Goal: Information Seeking & Learning: Learn about a topic

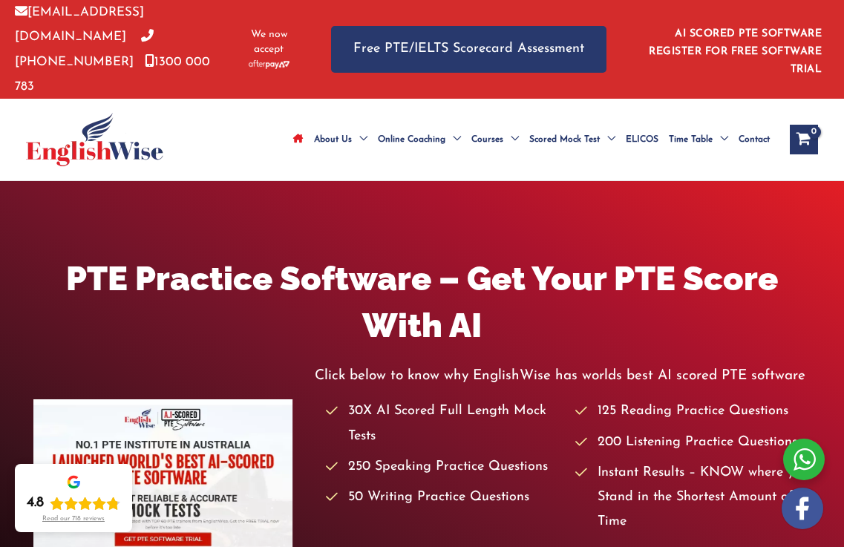
click at [53, 122] on img at bounding box center [94, 139] width 137 height 53
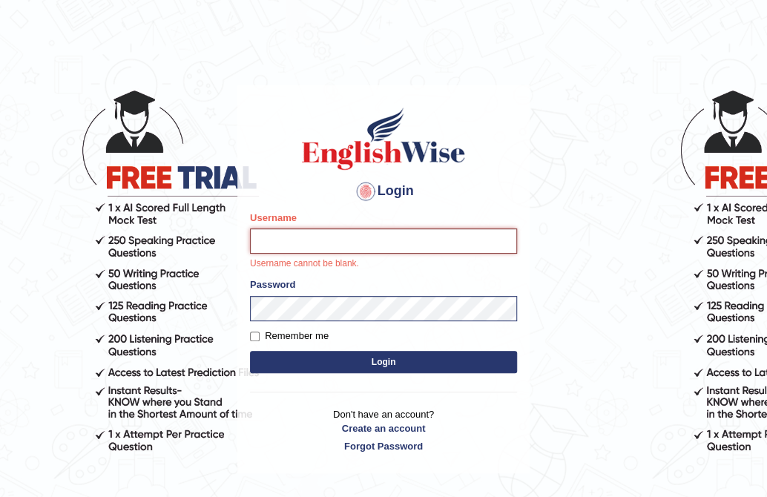
click at [282, 244] on input "Username" at bounding box center [383, 241] width 267 height 25
type input "YulyH"
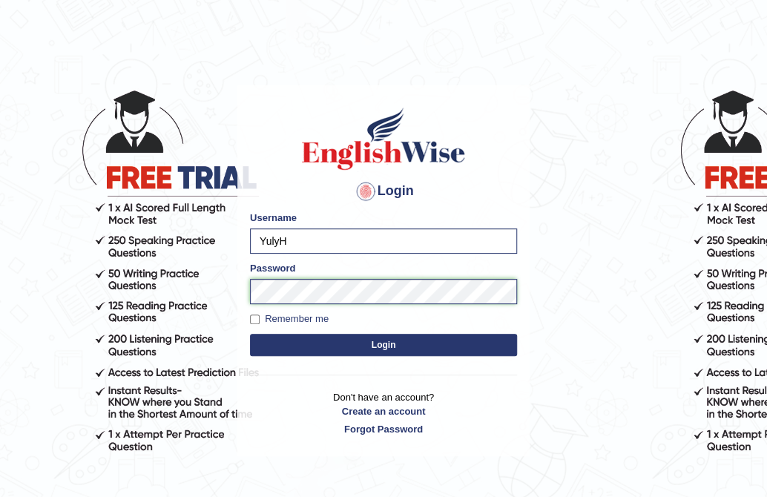
click at [250, 334] on button "Login" at bounding box center [383, 345] width 267 height 22
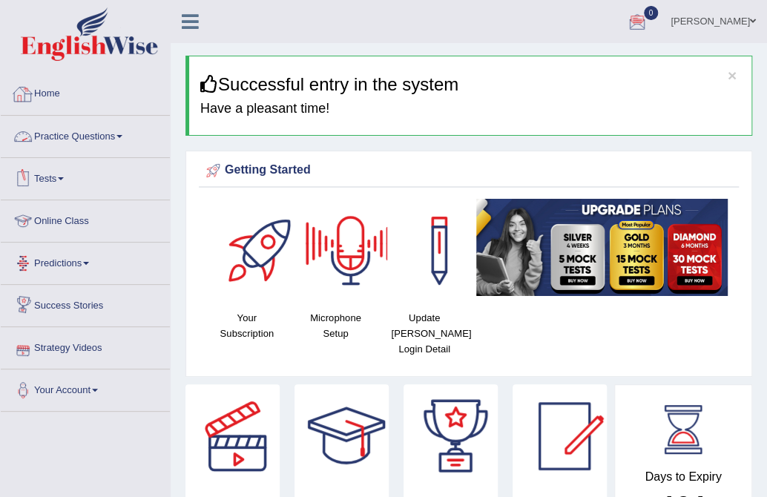
click at [59, 122] on link "Practice Questions" at bounding box center [85, 134] width 169 height 37
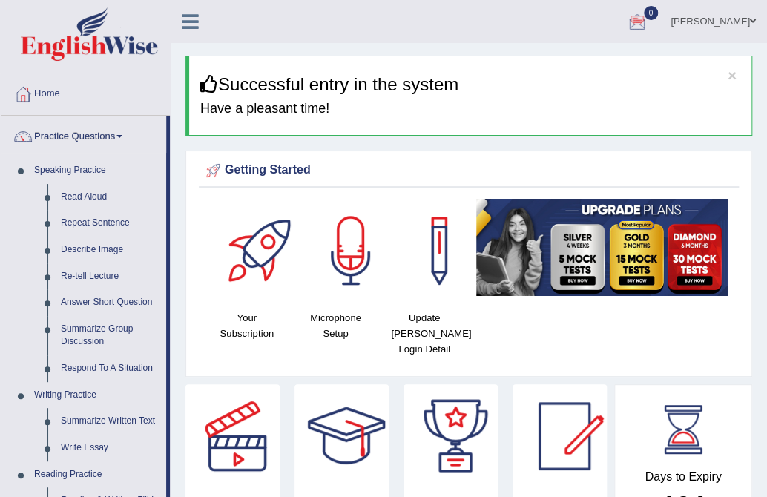
scroll to position [494, 0]
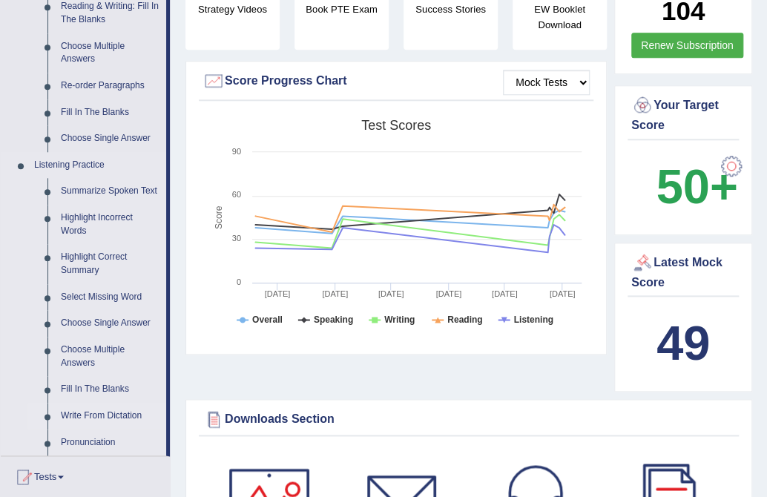
click at [120, 415] on link "Write From Dictation" at bounding box center [110, 416] width 112 height 27
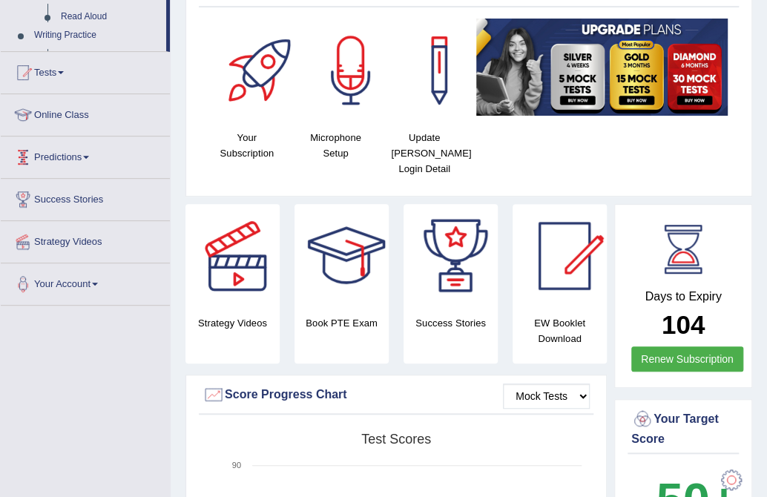
scroll to position [256, 0]
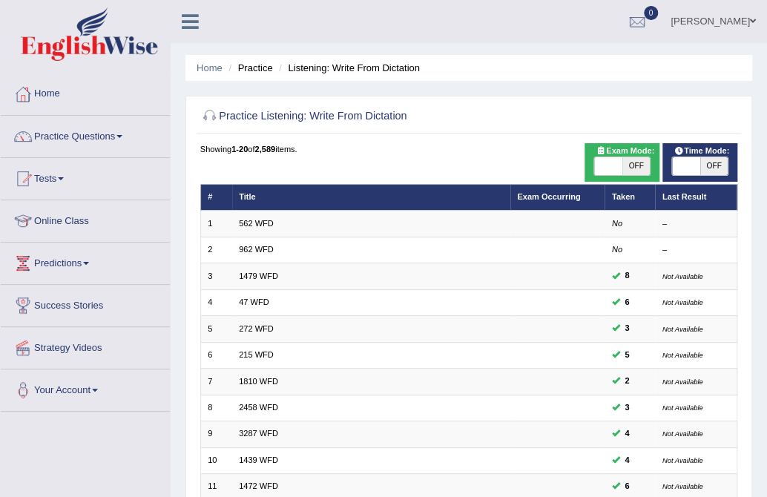
scroll to position [358, 0]
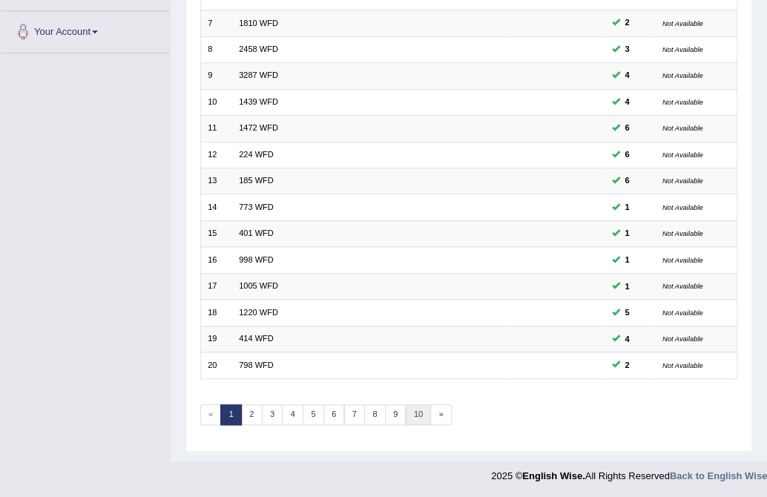
click at [412, 412] on link "10" at bounding box center [419, 414] width 26 height 21
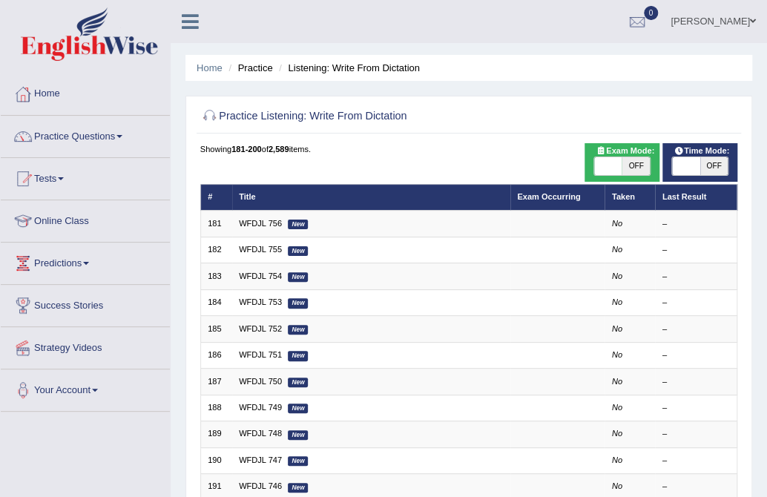
scroll to position [358, 0]
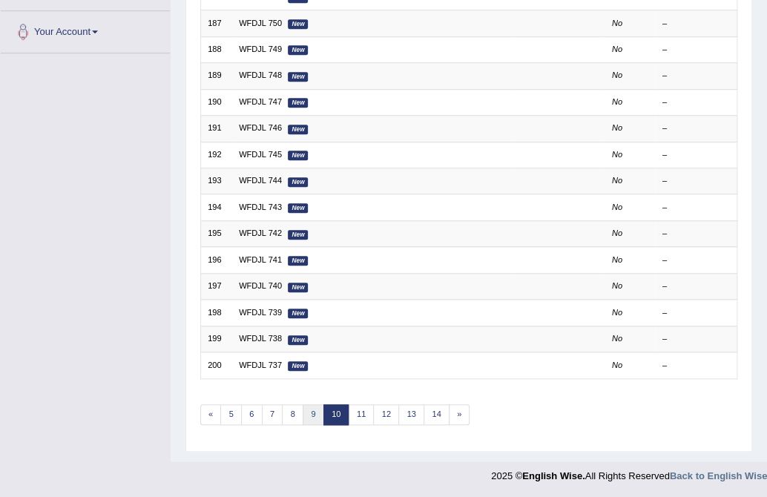
click at [314, 408] on link "9" at bounding box center [314, 414] width 22 height 21
click at [314, 407] on link "8" at bounding box center [314, 414] width 22 height 21
click at [313, 412] on link "7" at bounding box center [314, 414] width 22 height 21
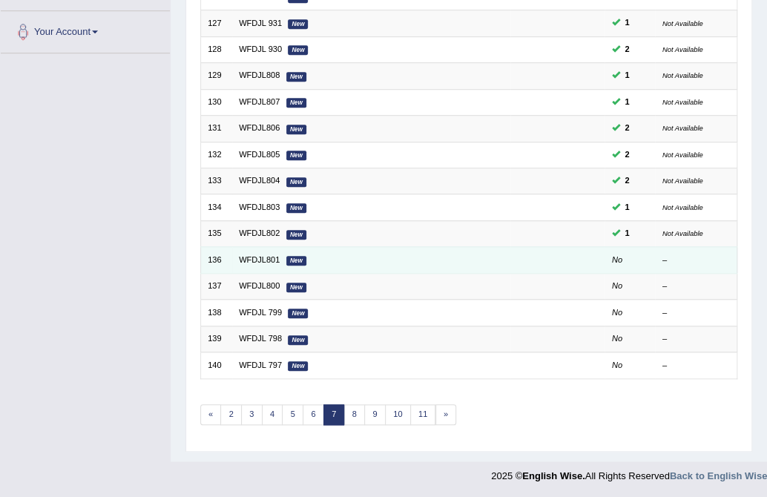
click at [257, 247] on td "WFDJL801 New" at bounding box center [371, 260] width 278 height 26
click at [257, 257] on link "WFDJL801" at bounding box center [259, 259] width 41 height 9
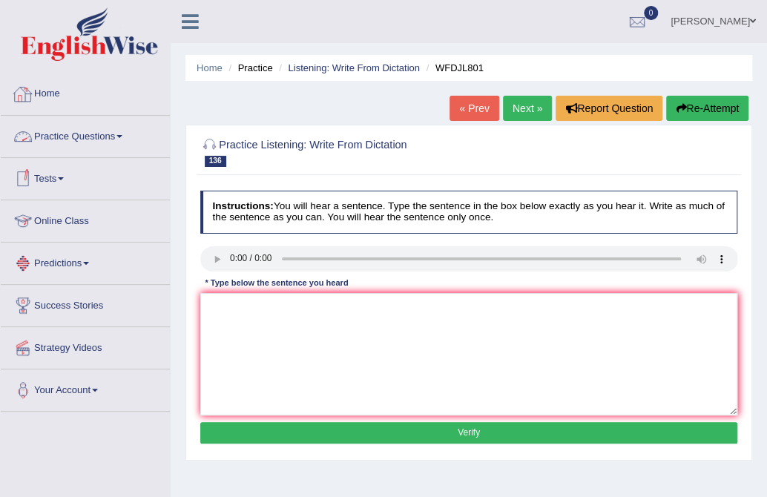
click at [38, 136] on link "Practice Questions" at bounding box center [85, 134] width 169 height 37
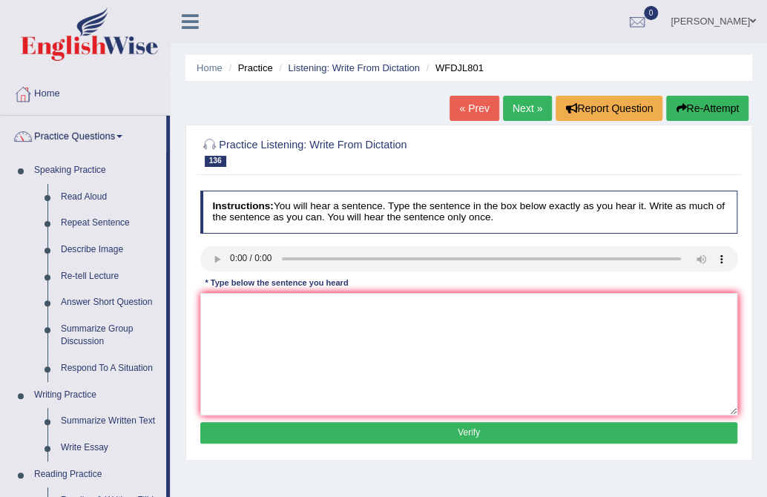
scroll to position [706, 0]
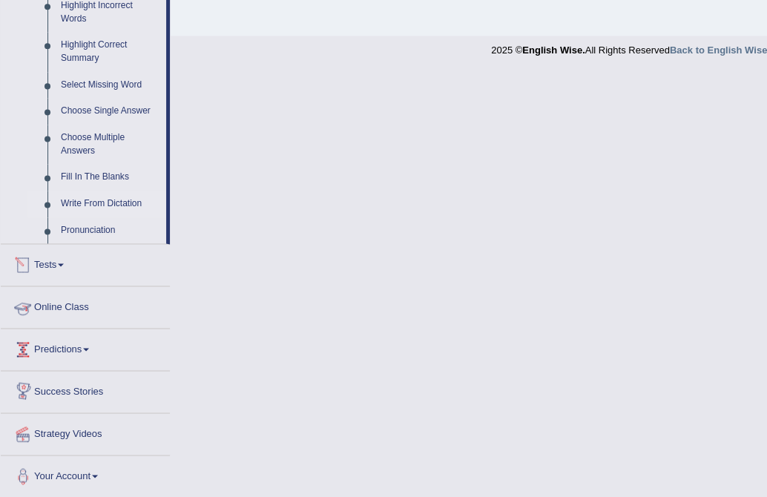
click at [71, 203] on link "Write From Dictation" at bounding box center [110, 204] width 112 height 27
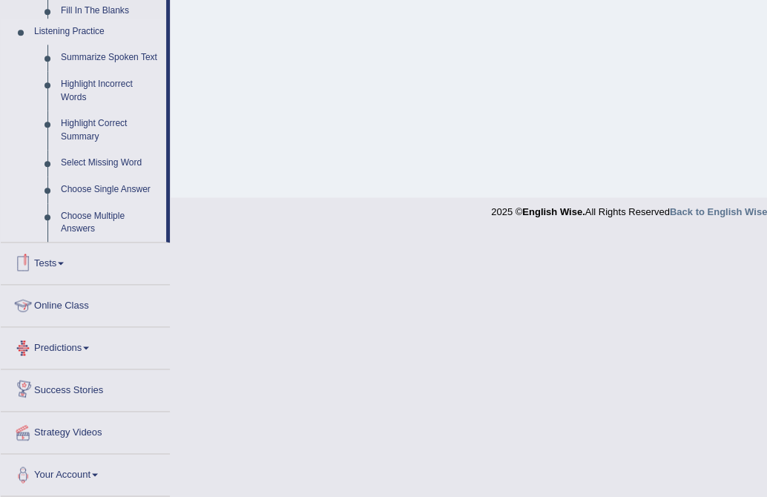
scroll to position [282, 0]
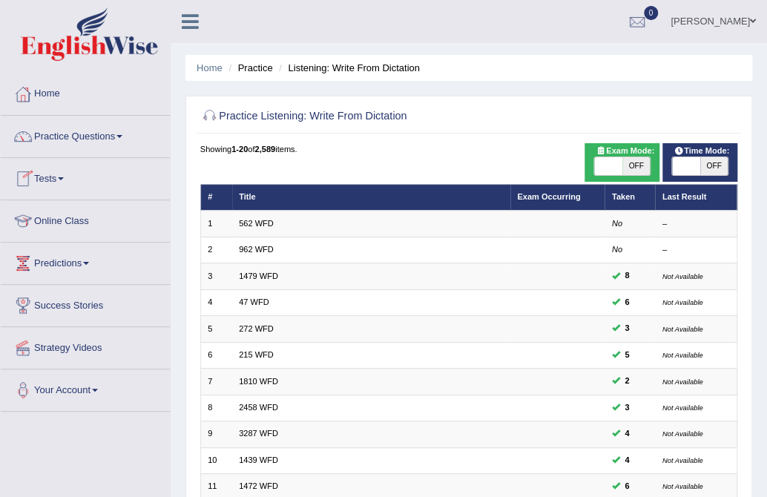
scroll to position [358, 0]
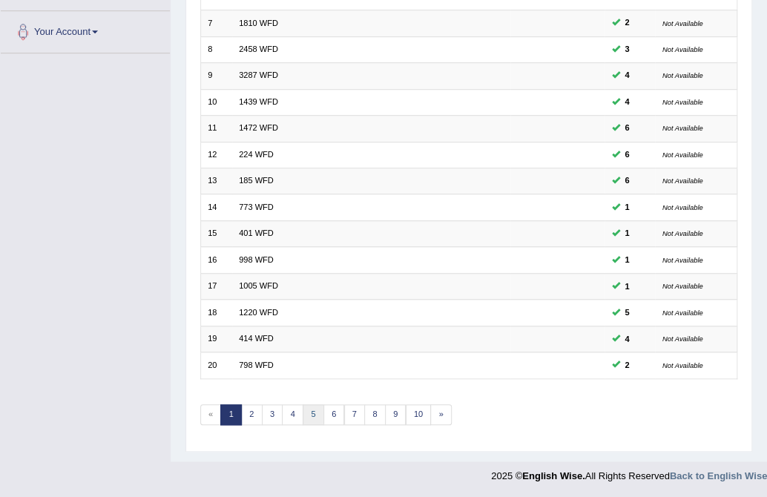
click at [310, 414] on link "5" at bounding box center [314, 414] width 22 height 21
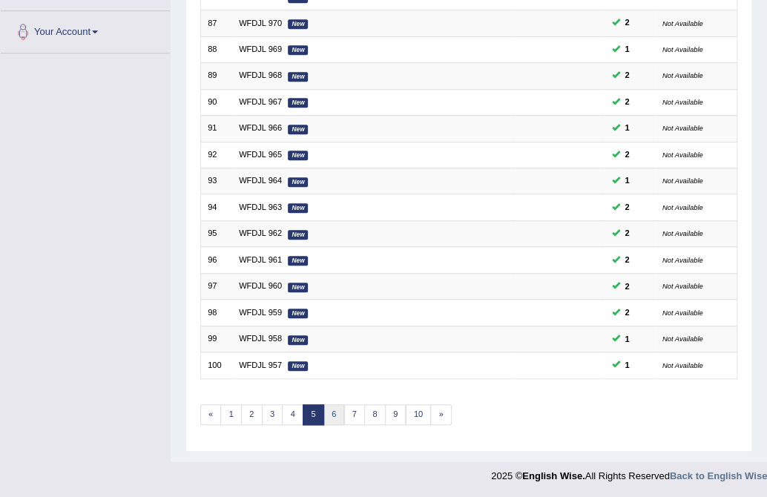
click at [334, 416] on link "6" at bounding box center [334, 414] width 22 height 21
click at [353, 413] on link "7" at bounding box center [355, 414] width 22 height 21
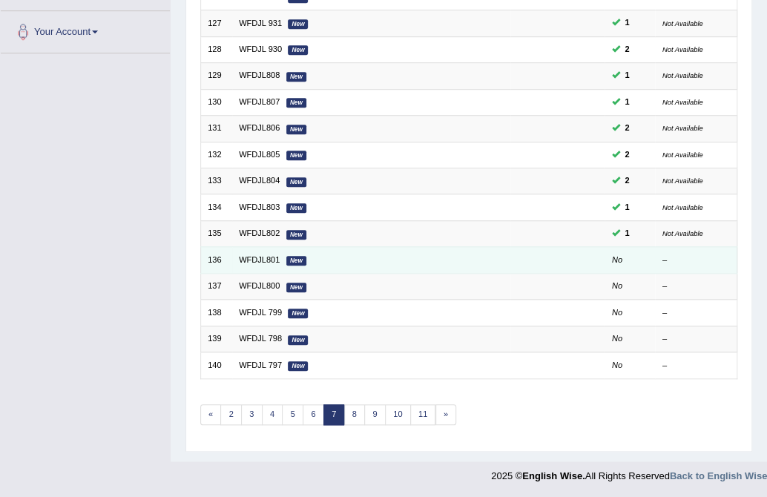
click at [260, 250] on td "WFDJL801 New" at bounding box center [371, 260] width 278 height 26
click at [260, 255] on link "WFDJL801" at bounding box center [259, 259] width 41 height 9
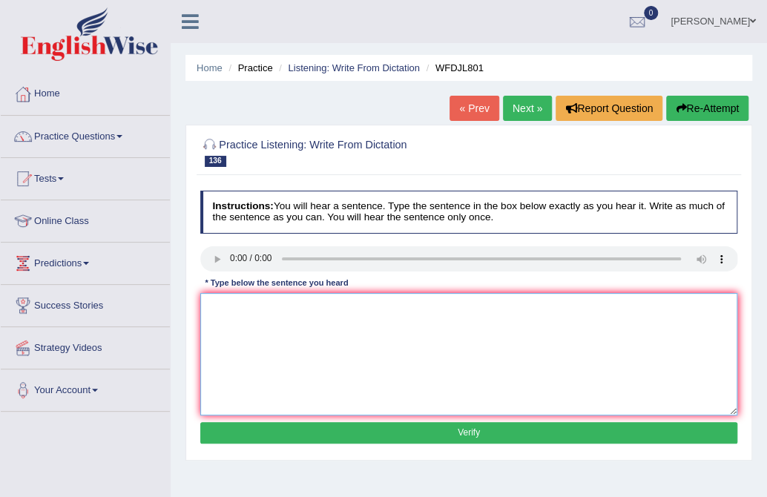
click at [243, 346] on textarea at bounding box center [469, 354] width 538 height 122
click at [271, 328] on textarea at bounding box center [469, 354] width 538 height 122
type textarea "t"
type textarea "Train of people travel is much to easy."
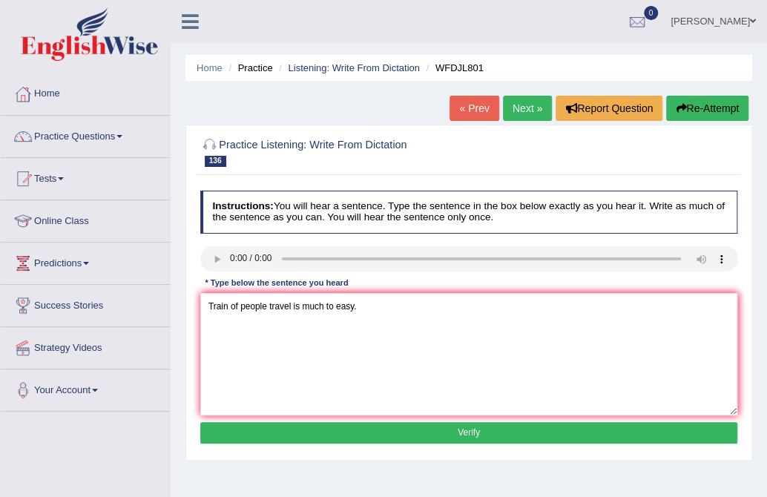
click at [377, 439] on button "Verify" at bounding box center [469, 433] width 538 height 22
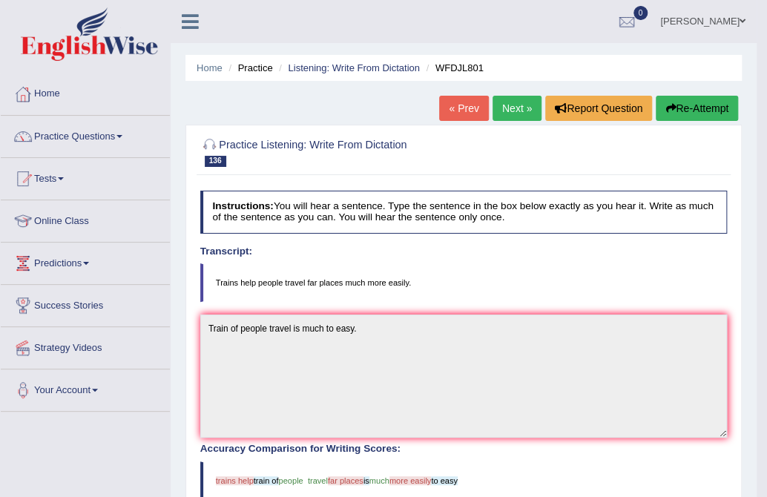
click at [513, 111] on link "Next »" at bounding box center [517, 108] width 49 height 25
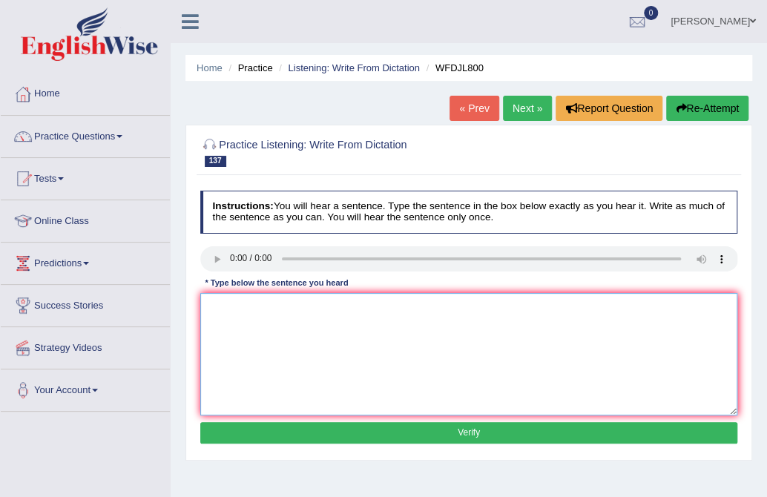
click at [257, 350] on textarea at bounding box center [469, 354] width 538 height 122
type textarea "The way is different country because is the internet."
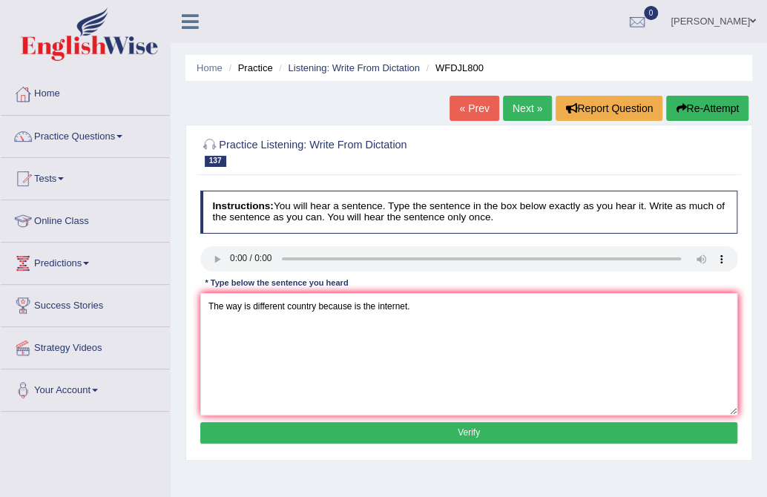
click at [410, 424] on button "Verify" at bounding box center [469, 433] width 538 height 22
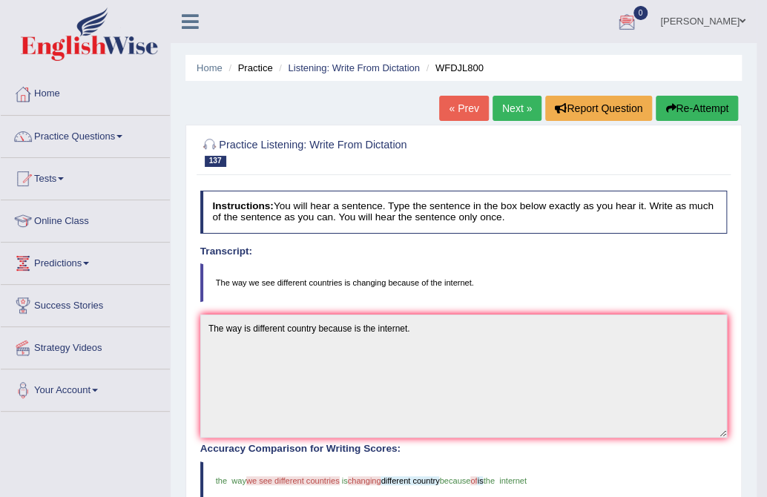
click at [506, 106] on link "Next »" at bounding box center [517, 108] width 49 height 25
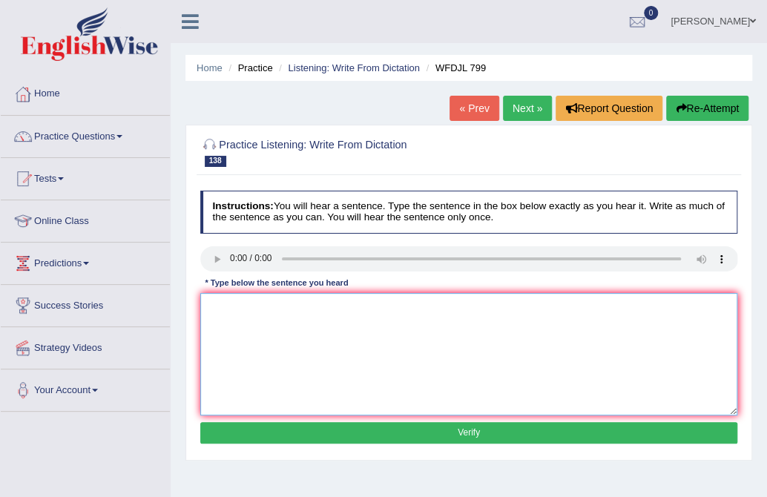
drag, startPoint x: 0, startPoint y: 0, endPoint x: 372, endPoint y: 329, distance: 496.6
click at [372, 329] on textarea at bounding box center [469, 354] width 538 height 122
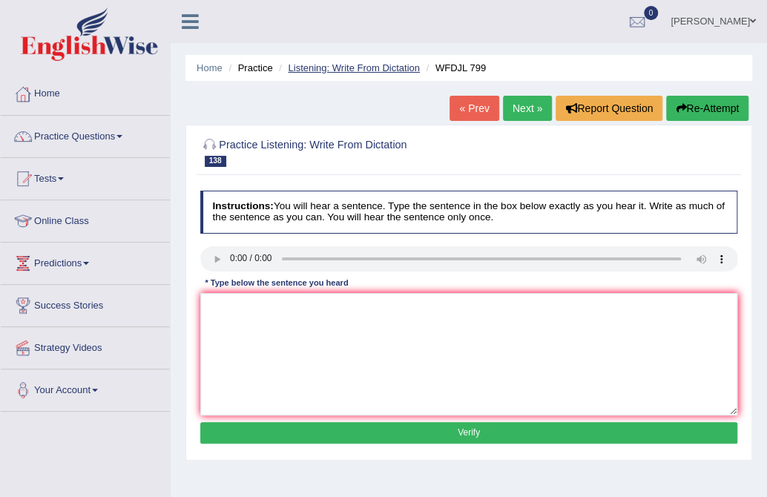
click at [314, 62] on link "Listening: Write From Dictation" at bounding box center [354, 67] width 132 height 11
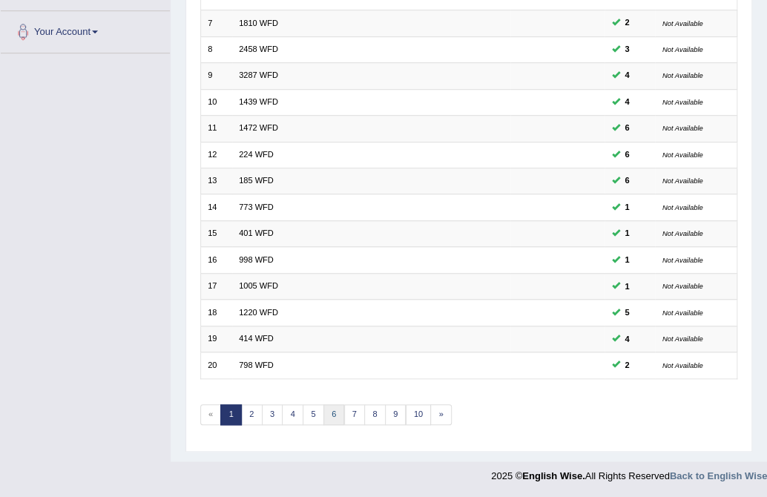
click at [326, 416] on link "6" at bounding box center [334, 414] width 22 height 21
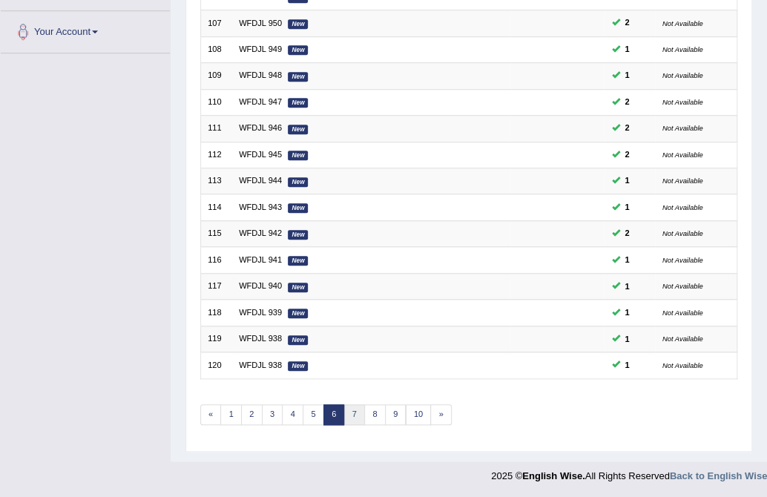
click at [357, 407] on link "7" at bounding box center [355, 414] width 22 height 21
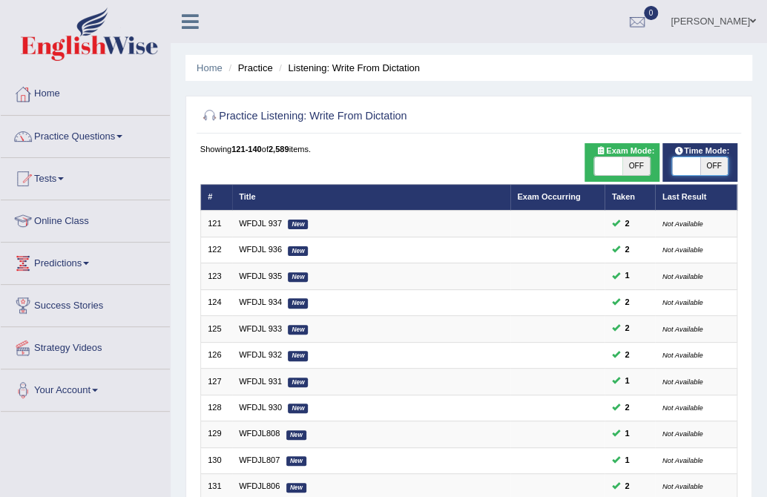
click at [698, 162] on span at bounding box center [685, 166] width 27 height 18
checkbox input "true"
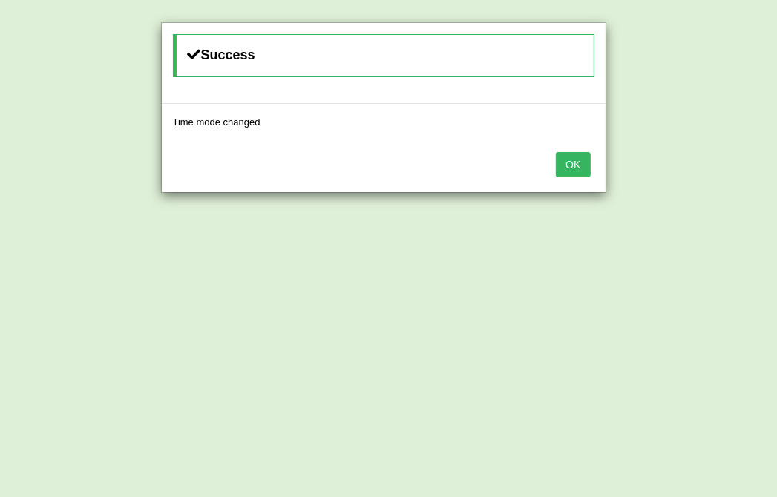
click at [567, 163] on button "OK" at bounding box center [573, 164] width 34 height 25
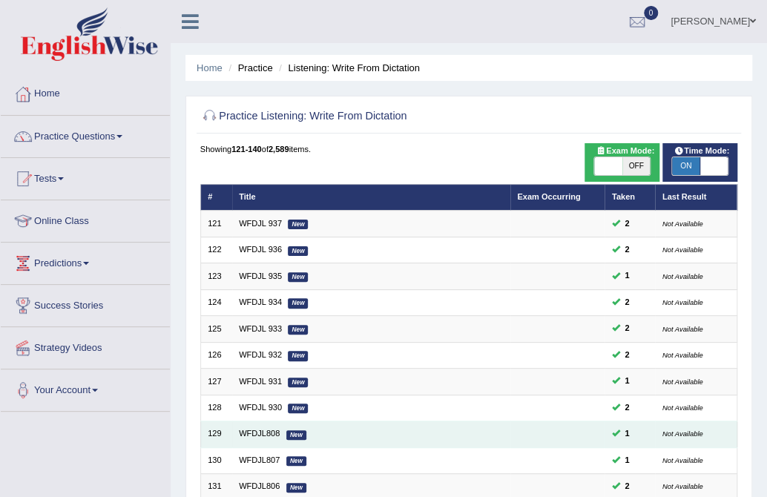
scroll to position [358, 0]
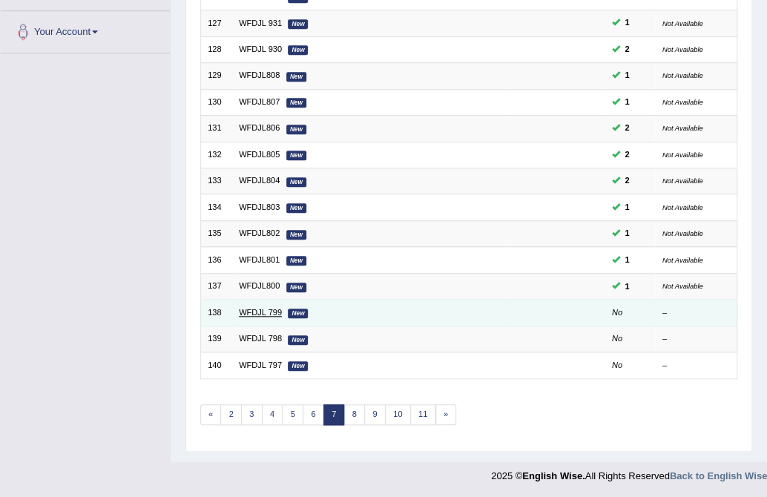
click at [258, 309] on link "WFDJL 799" at bounding box center [260, 312] width 43 height 9
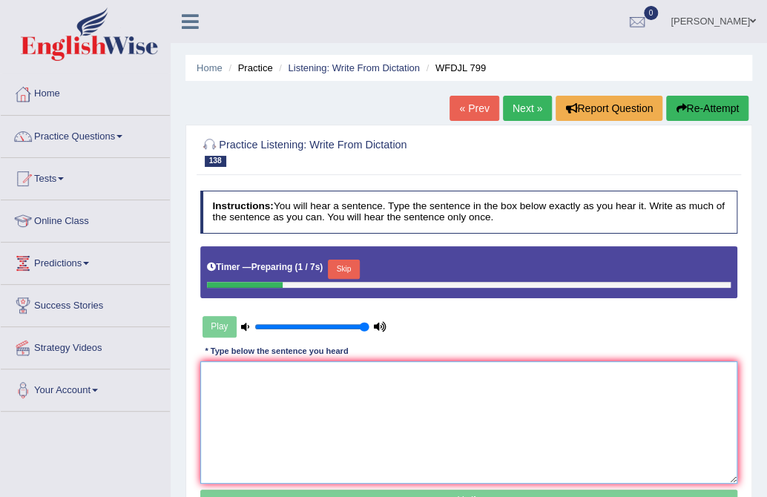
click at [258, 382] on textarea at bounding box center [469, 422] width 538 height 122
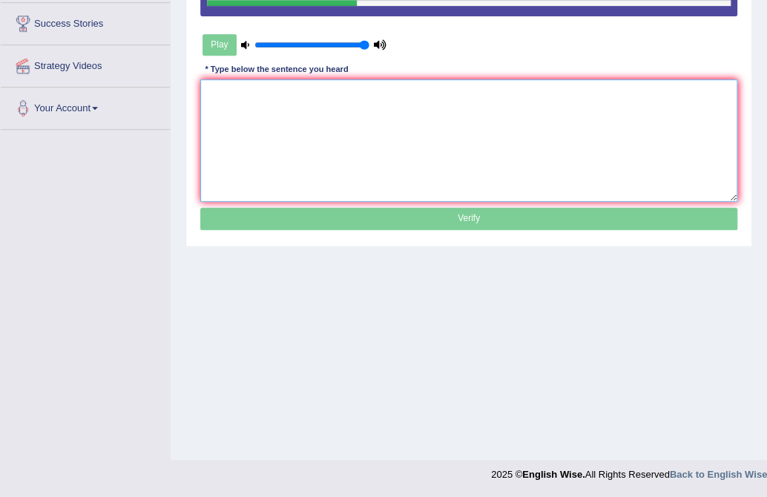
scroll to position [34, 0]
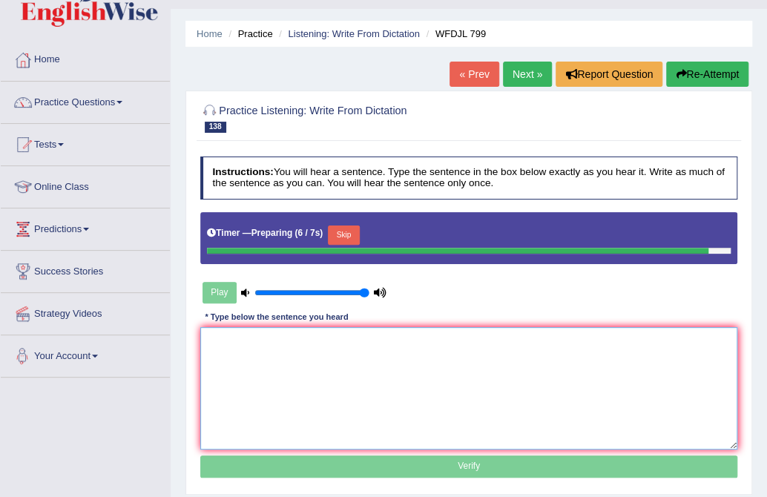
click at [390, 368] on textarea at bounding box center [469, 388] width 538 height 122
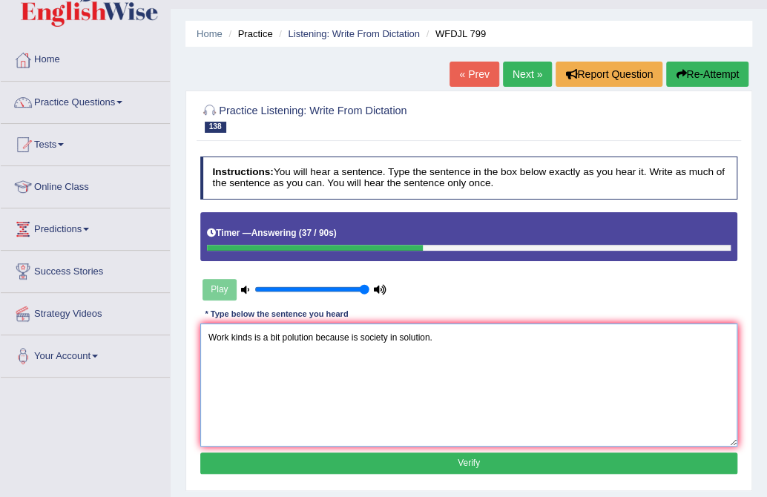
type textarea "Work kinds is a bit polution because is society in solution."
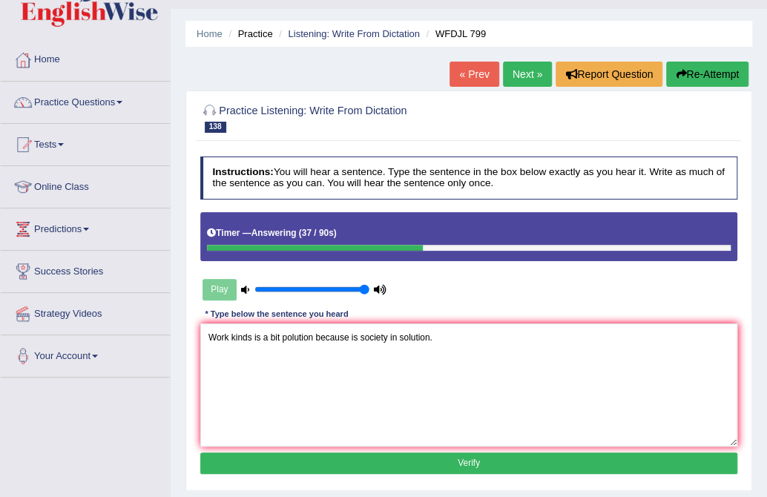
click at [370, 471] on button "Verify" at bounding box center [469, 464] width 538 height 22
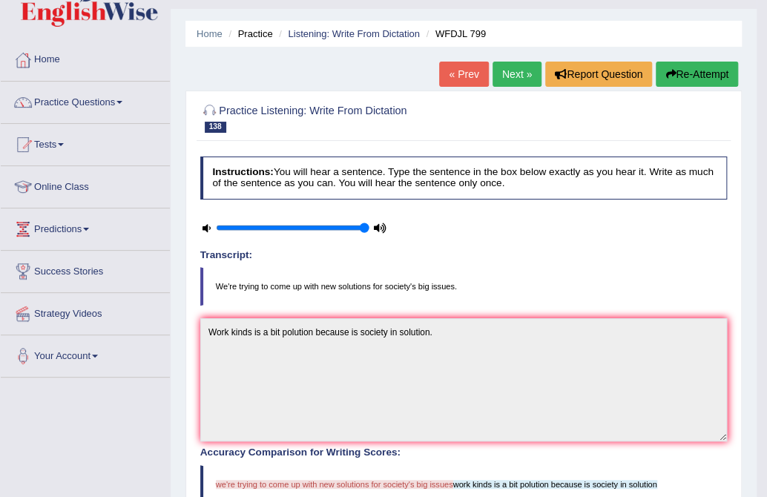
scroll to position [0, 0]
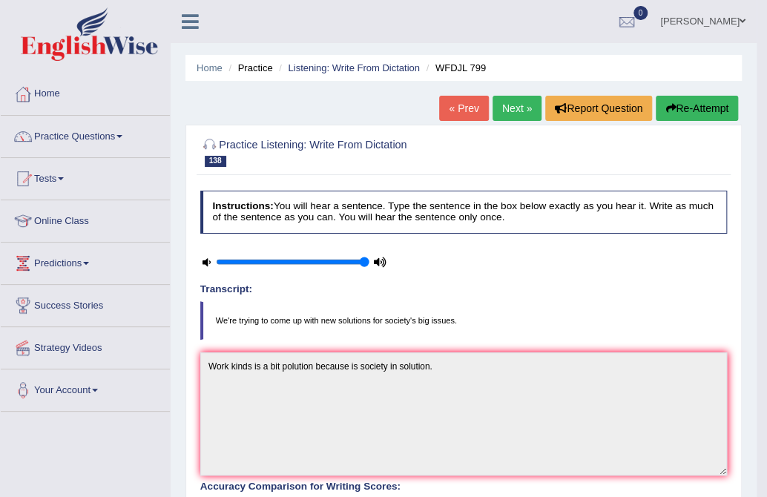
click at [697, 102] on button "Re-Attempt" at bounding box center [697, 108] width 82 height 25
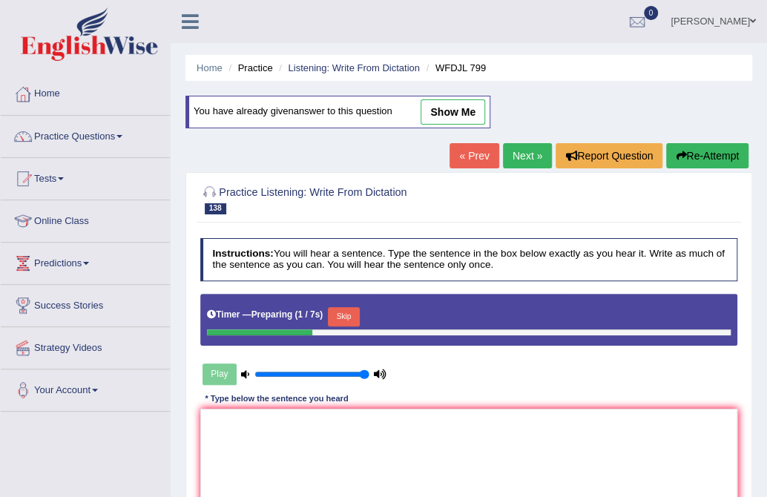
scroll to position [247, 0]
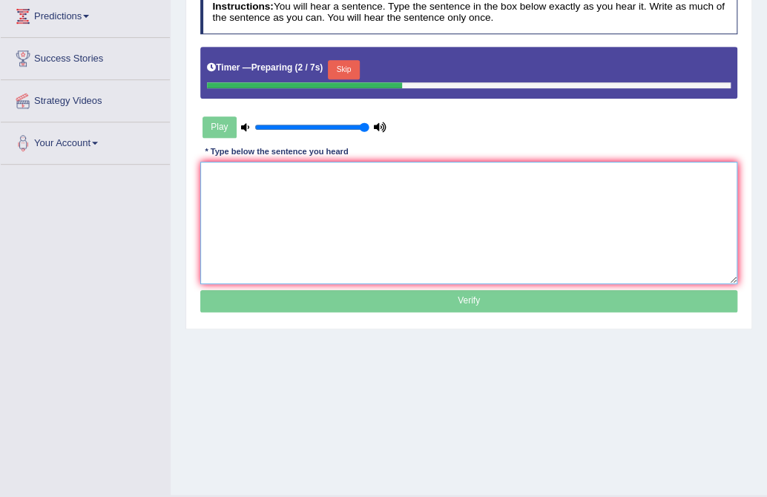
click at [403, 219] on textarea at bounding box center [469, 223] width 538 height 122
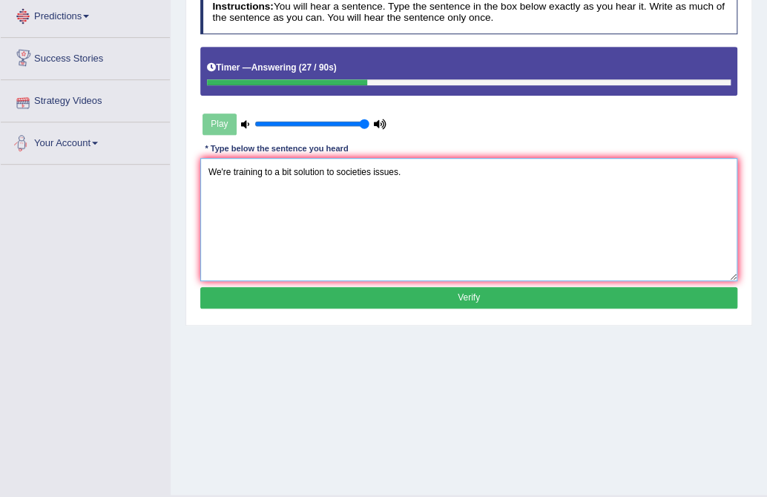
type textarea "We're training to a bit solution to societies issues."
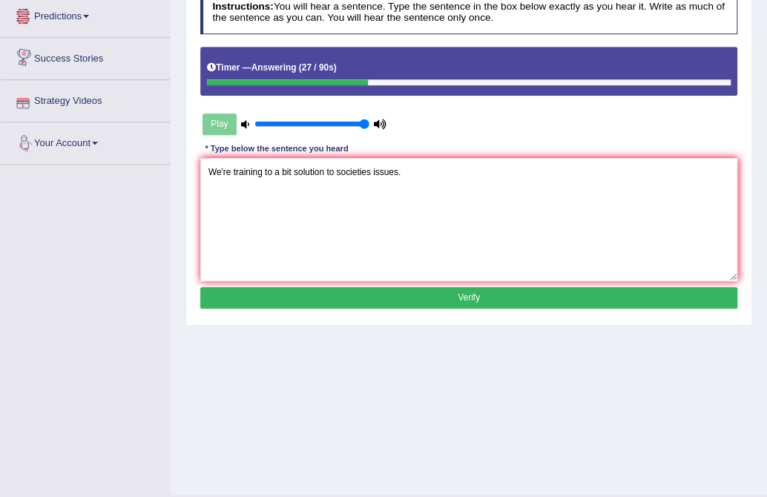
click at [504, 296] on button "Verify" at bounding box center [469, 298] width 538 height 22
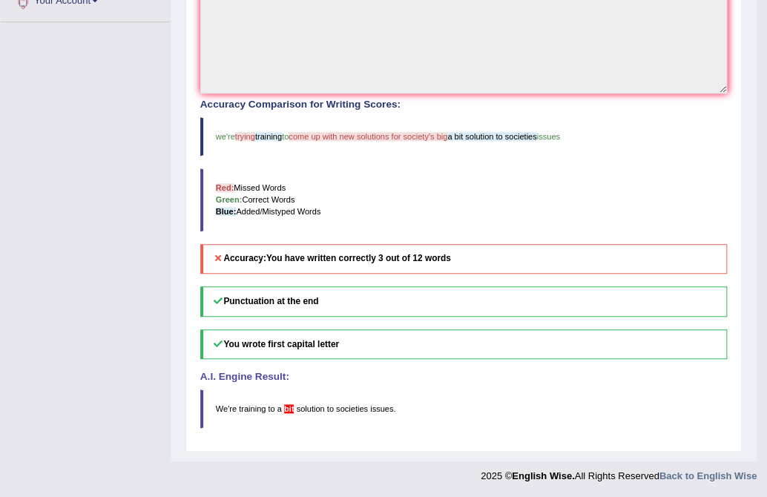
scroll to position [0, 0]
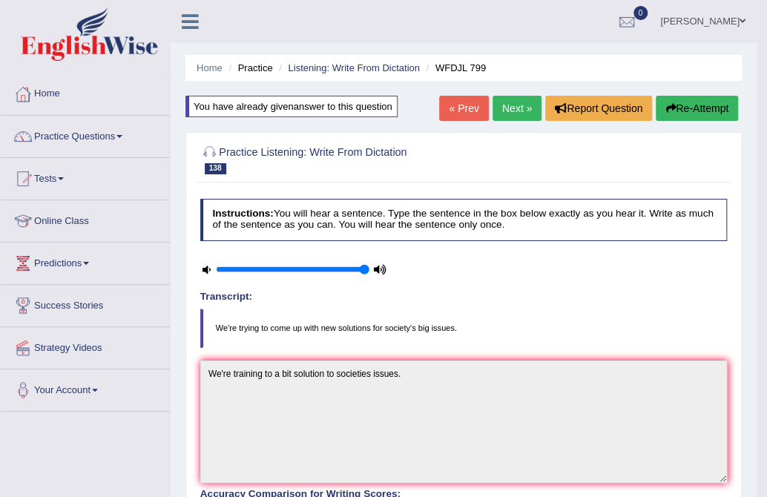
click at [510, 104] on link "Next »" at bounding box center [517, 108] width 49 height 25
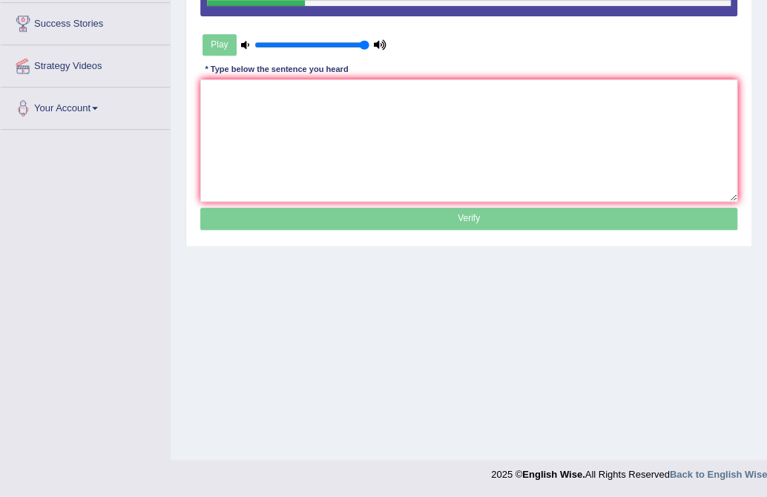
scroll to position [34, 0]
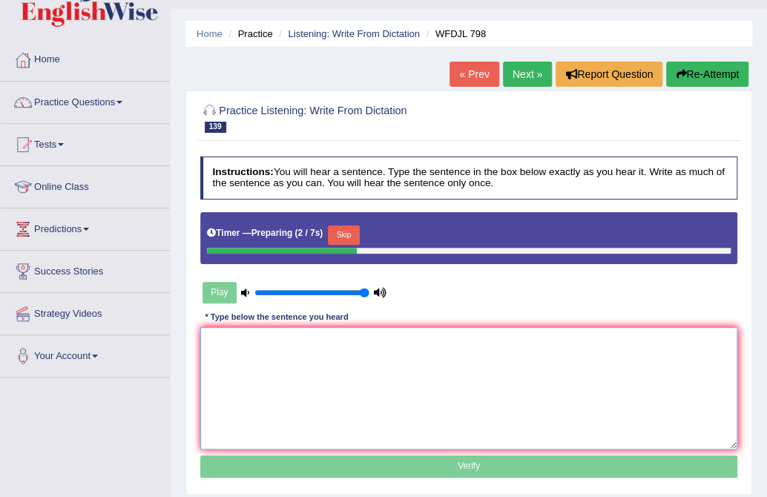
click at [401, 376] on textarea at bounding box center [469, 388] width 538 height 122
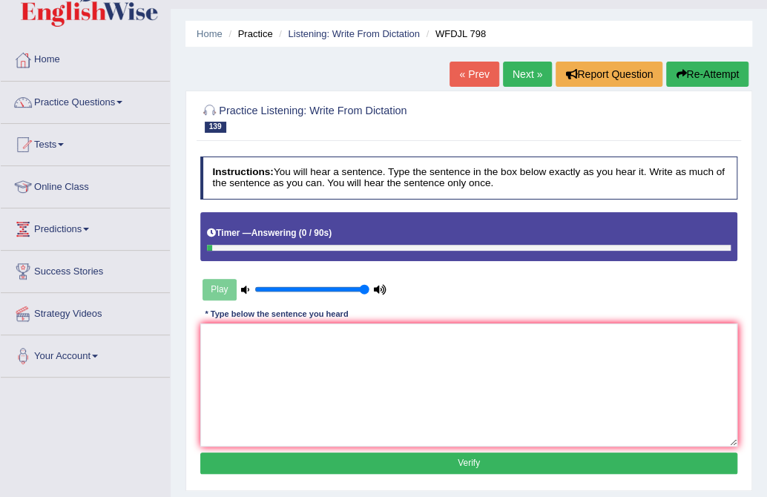
click at [680, 77] on icon "button" at bounding box center [681, 74] width 10 height 10
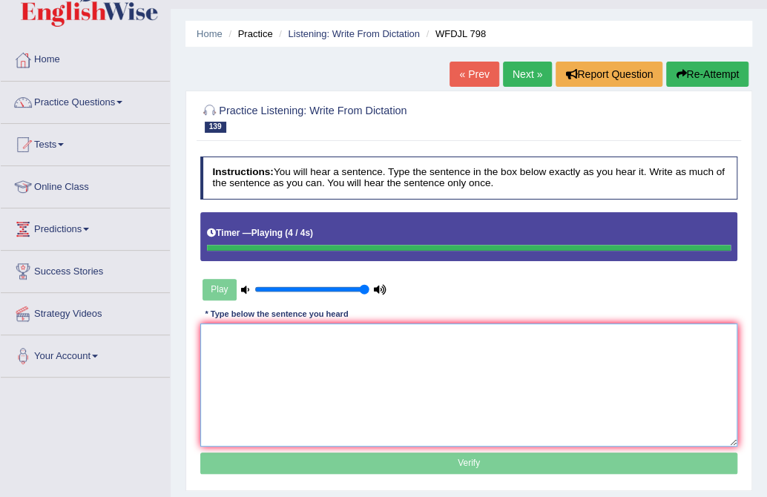
click at [303, 372] on textarea at bounding box center [469, 384] width 538 height 122
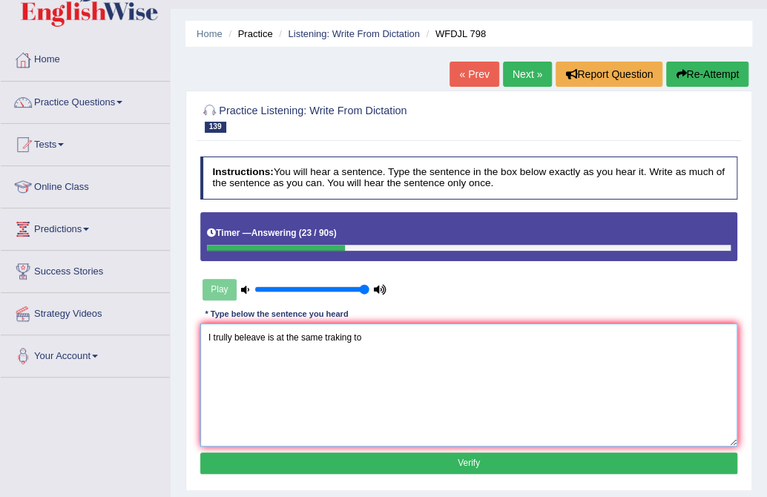
click at [221, 333] on textarea "I trully beleave is at the same traking to" at bounding box center [469, 384] width 538 height 122
drag, startPoint x: 376, startPoint y: 338, endPoint x: 366, endPoint y: 387, distance: 50.6
click at [376, 338] on textarea "I truelly beleave is at the same traking to" at bounding box center [469, 384] width 538 height 122
type textarea "I truelly beleave is at the same traking to taken."
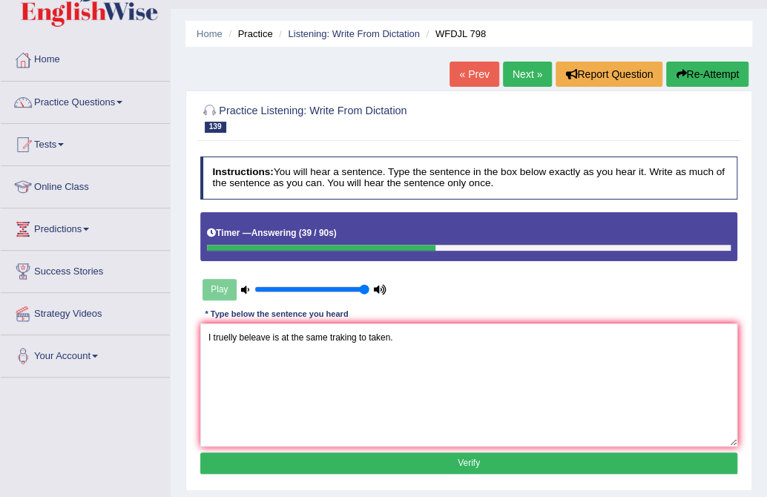
click at [519, 461] on button "Verify" at bounding box center [469, 464] width 538 height 22
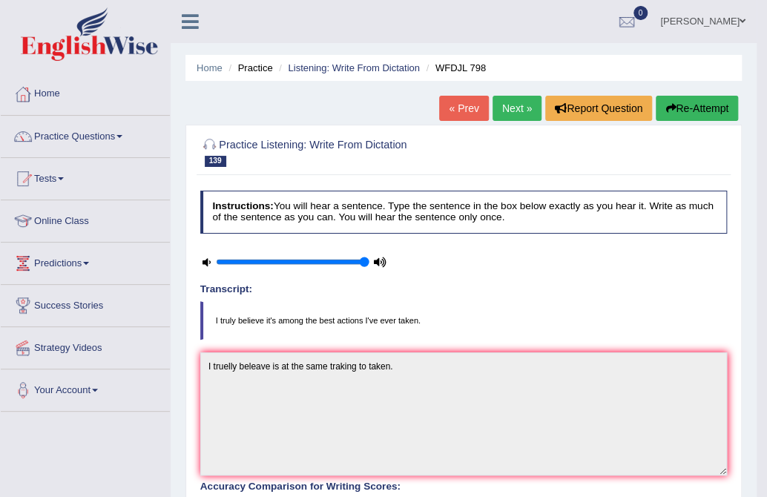
click at [497, 91] on div "Home Practice Listening: Write From Dictation WFDJL 798 « Prev Next » Report Qu…" at bounding box center [464, 422] width 586 height 844
click at [499, 109] on link "Next »" at bounding box center [517, 108] width 49 height 25
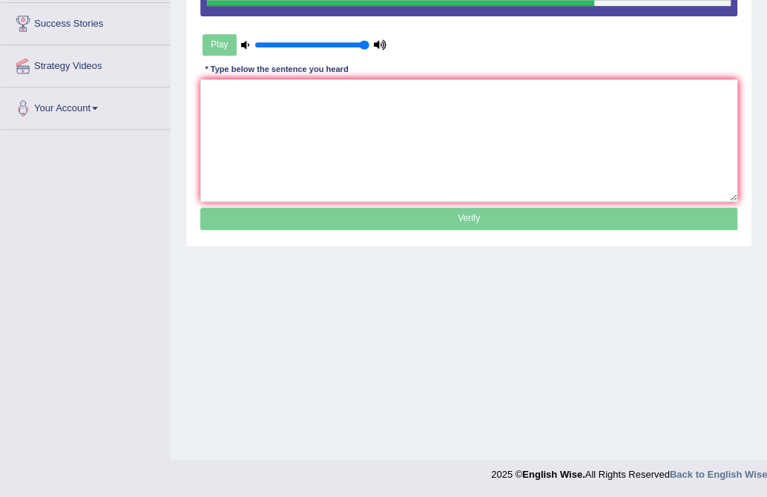
scroll to position [34, 0]
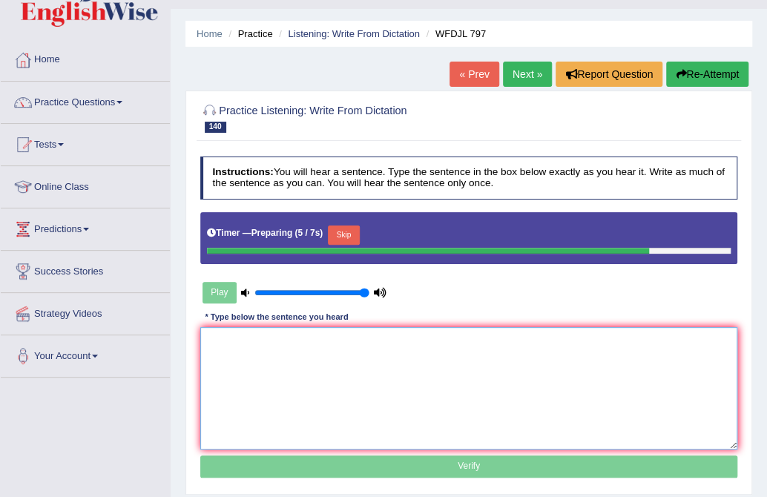
click at [328, 369] on textarea at bounding box center [469, 388] width 538 height 122
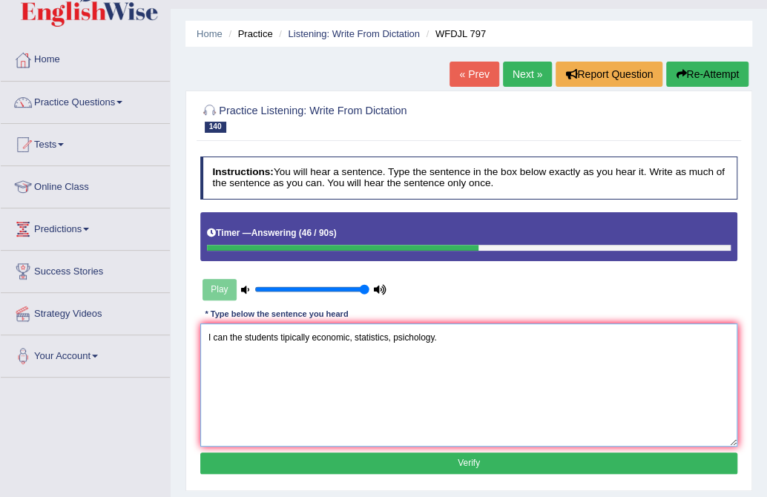
type textarea "I can the students tipically economic, statistics, psichology."
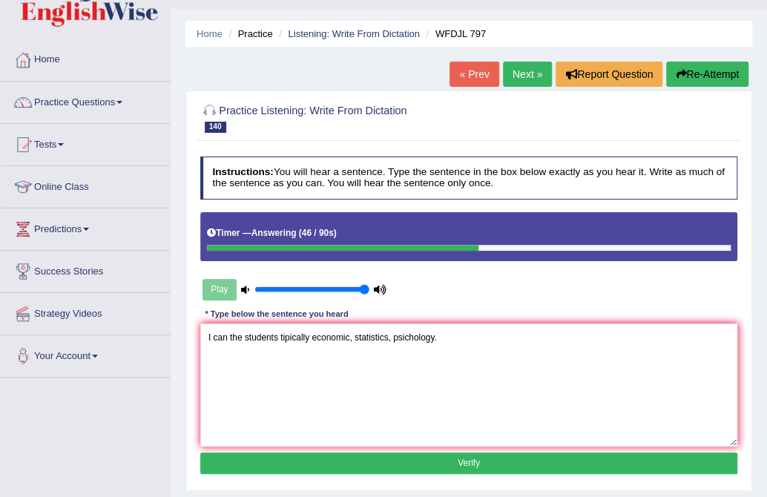
click at [429, 447] on div "Instructions: You will hear a sentence. Type the sentence in the box below exac…" at bounding box center [469, 318] width 544 height 334
drag, startPoint x: 433, startPoint y: 457, endPoint x: 381, endPoint y: 390, distance: 84.1
click at [432, 458] on button "Verify" at bounding box center [469, 464] width 538 height 22
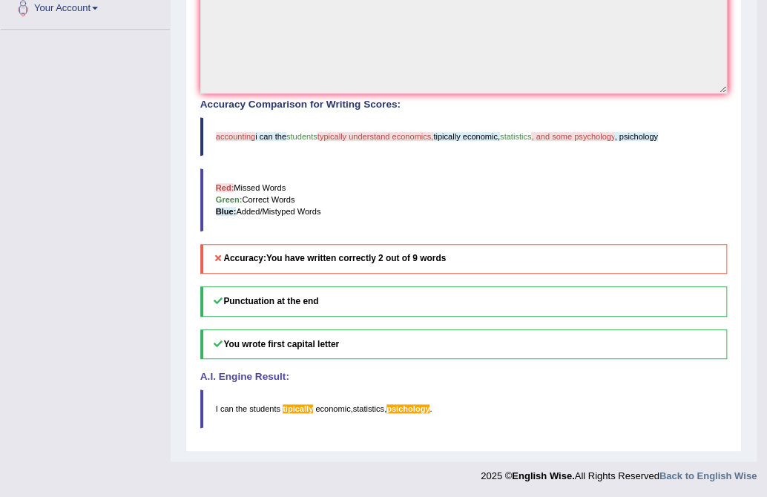
scroll to position [0, 0]
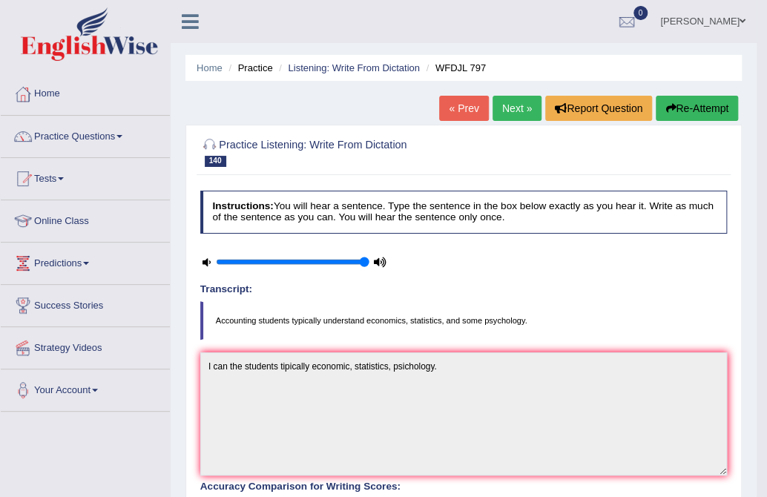
click at [683, 118] on button "Re-Attempt" at bounding box center [697, 108] width 82 height 25
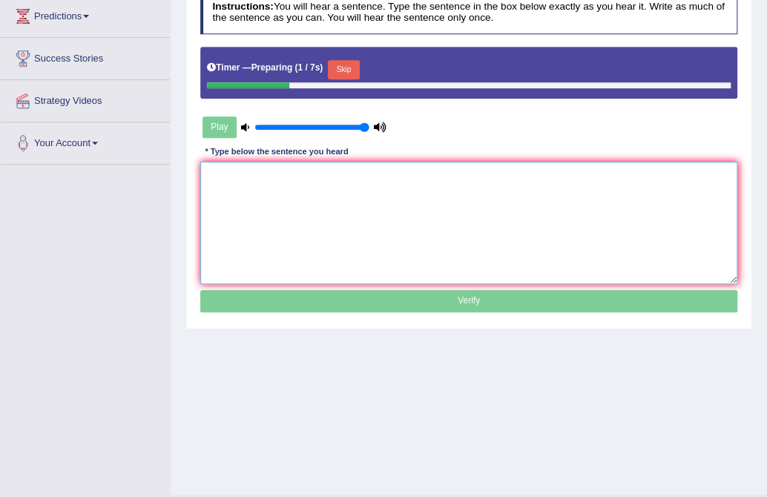
click at [400, 264] on textarea at bounding box center [469, 223] width 538 height 122
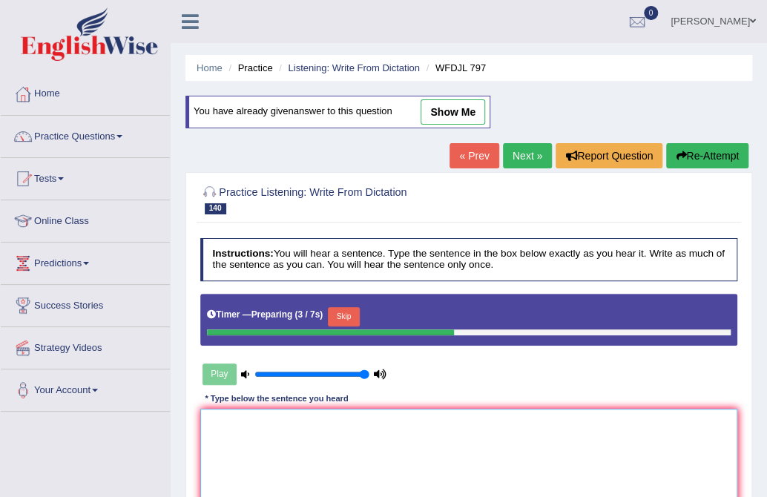
scroll to position [247, 0]
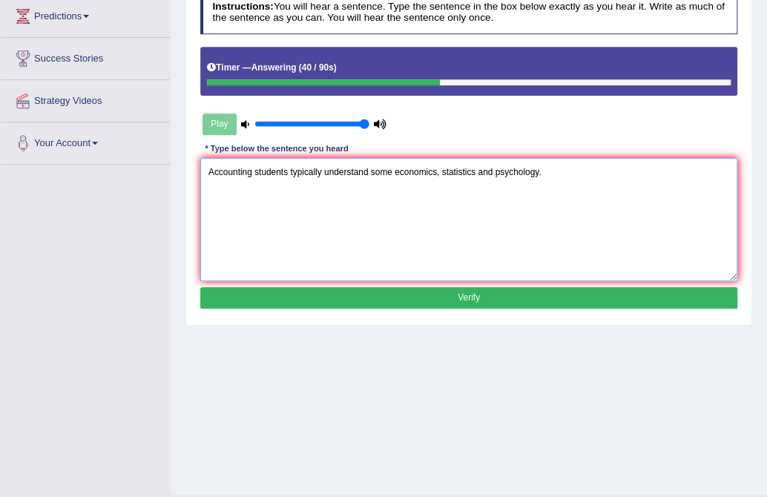
type textarea "Accounting students typically understand some economics, statistics and psychol…"
click at [408, 297] on button "Verify" at bounding box center [469, 298] width 538 height 22
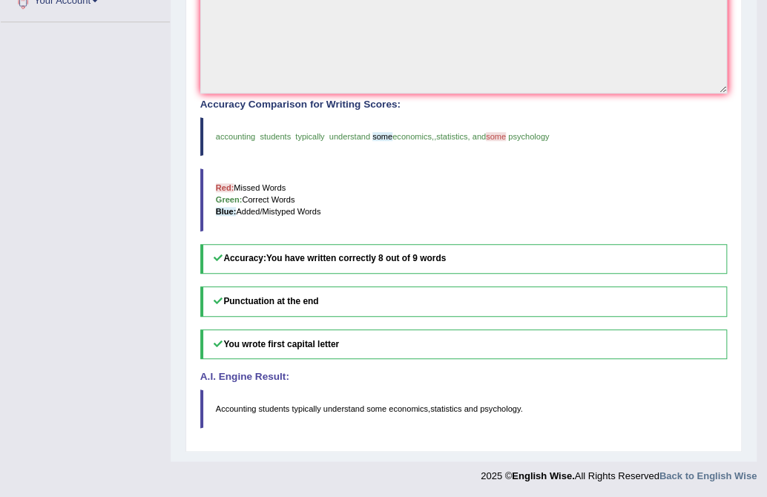
scroll to position [0, 0]
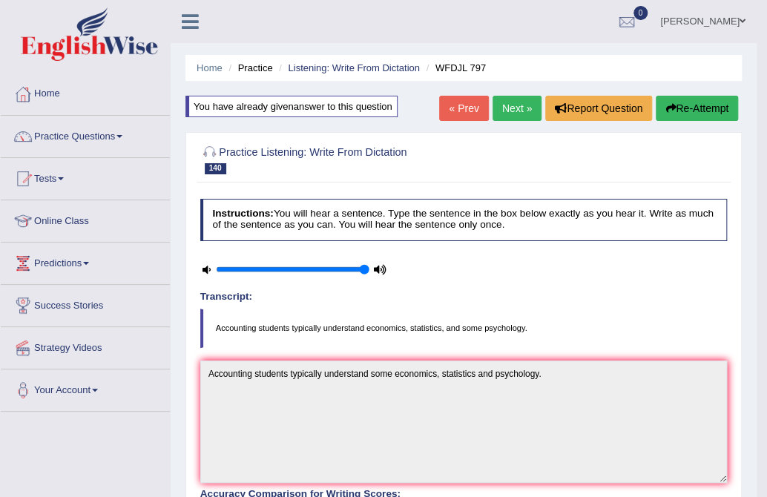
click at [504, 107] on link "Next »" at bounding box center [517, 108] width 49 height 25
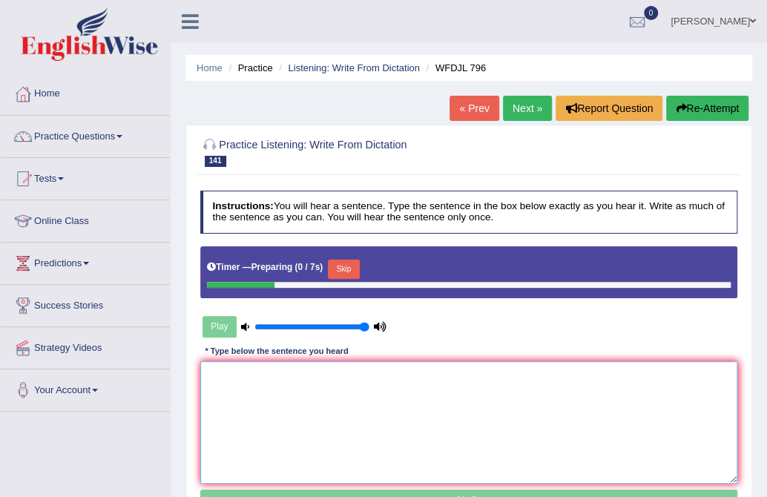
click at [230, 367] on textarea at bounding box center [469, 422] width 538 height 122
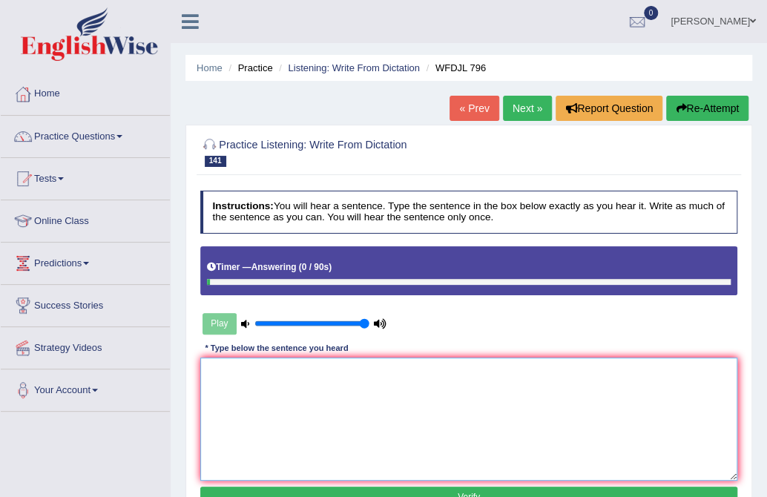
click at [272, 402] on textarea at bounding box center [469, 419] width 538 height 122
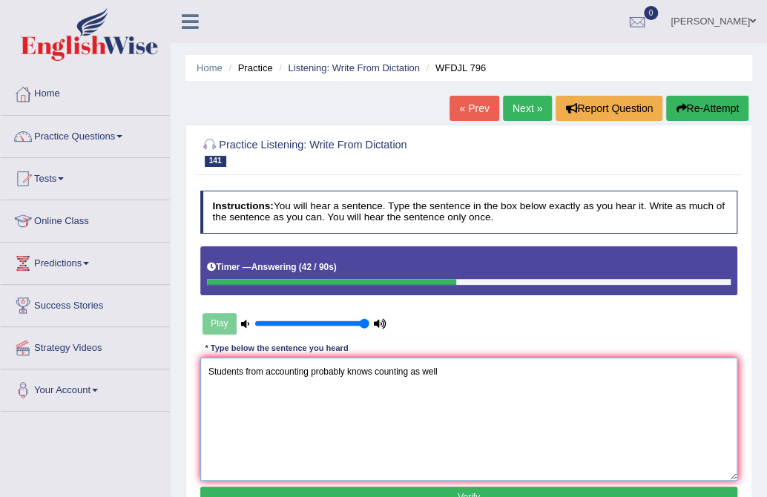
click at [553, 384] on textarea "Students from accounting probably knows counting as well" at bounding box center [469, 419] width 538 height 122
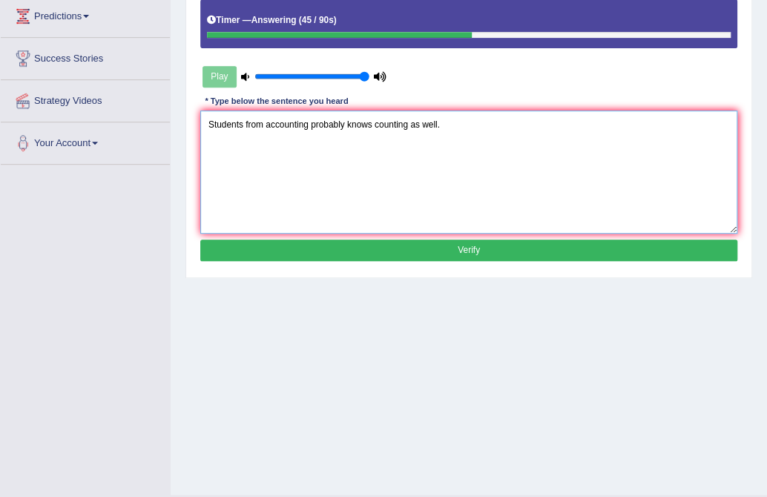
type textarea "Students from accounting probably knows counting as well."
click at [414, 243] on button "Verify" at bounding box center [469, 251] width 538 height 22
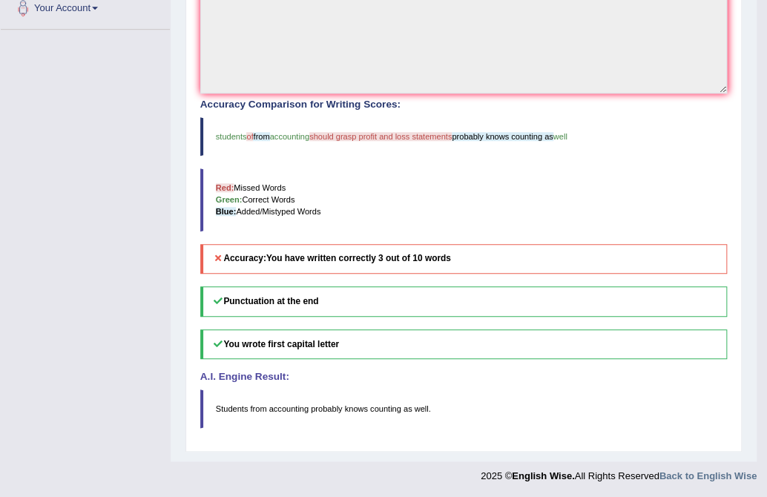
scroll to position [0, 0]
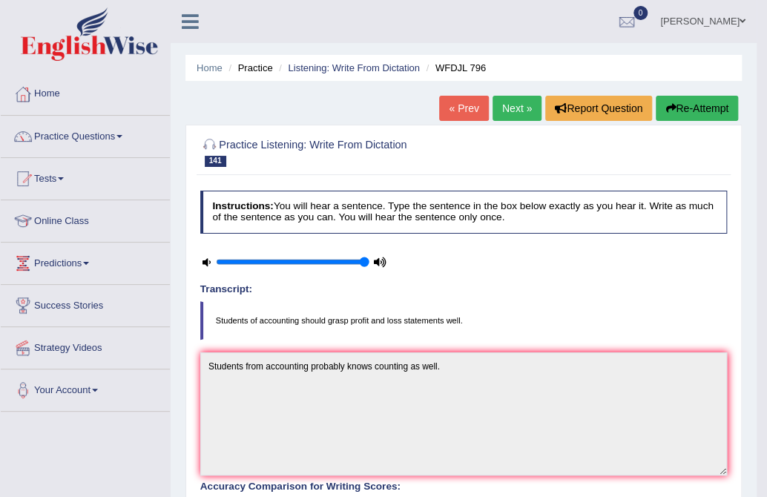
click at [517, 102] on link "Next »" at bounding box center [517, 108] width 49 height 25
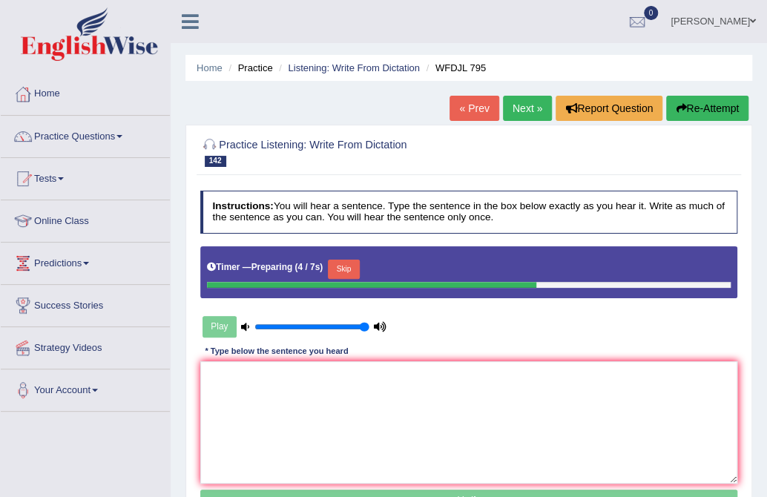
scroll to position [247, 0]
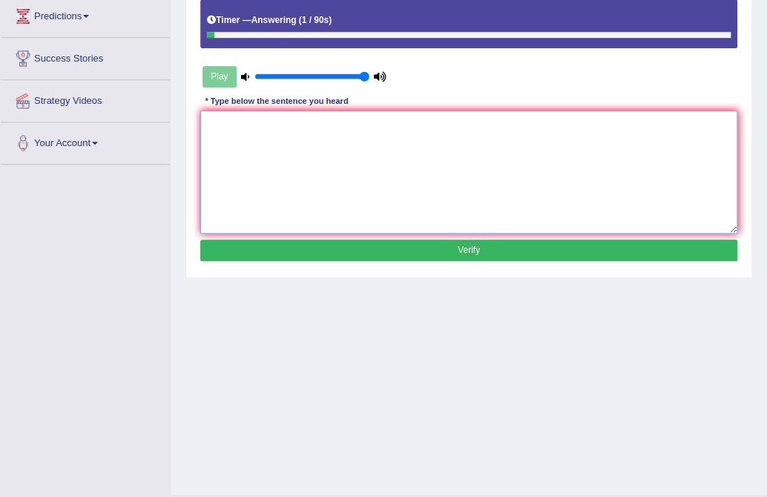
click at [444, 148] on textarea at bounding box center [469, 172] width 538 height 122
type textarea "i"
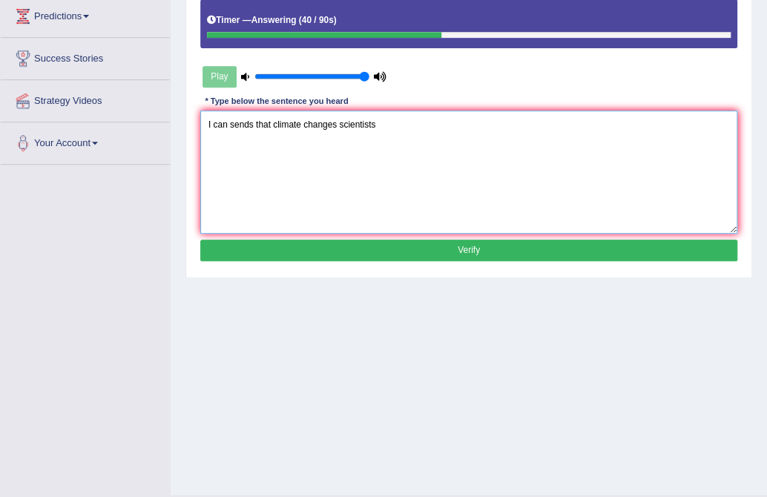
click at [338, 119] on textarea "I can sends that climate changes scientists" at bounding box center [469, 172] width 538 height 122
click at [560, 122] on textarea "I can sends that climate changes can be scientists" at bounding box center [469, 172] width 538 height 122
type textarea "I can sends that climate changes can be scientists."
click at [253, 252] on button "Verify" at bounding box center [469, 251] width 538 height 22
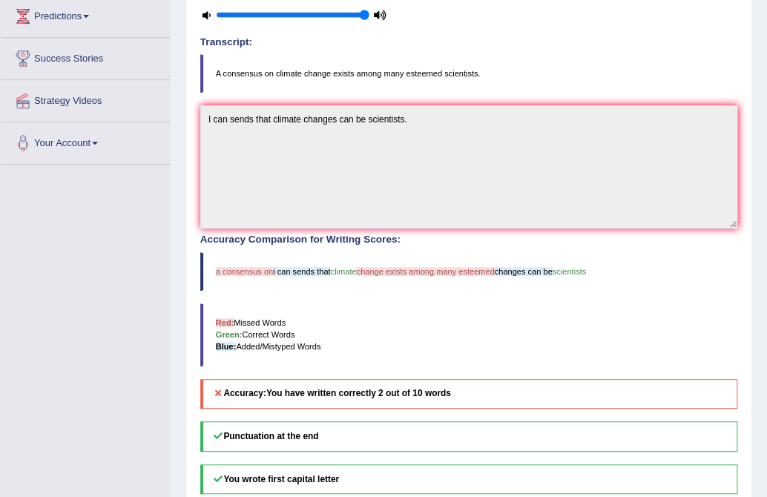
scroll to position [0, 0]
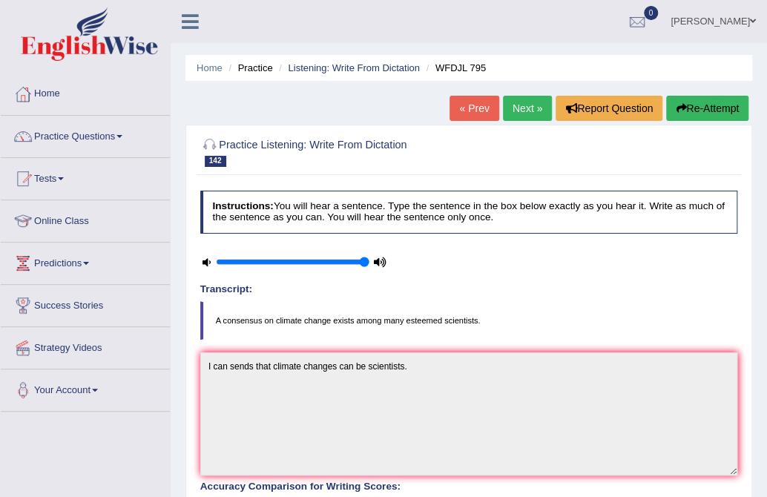
click at [677, 122] on div "« Prev Next » Report Question Re-Attempt" at bounding box center [601, 110] width 303 height 29
click at [704, 103] on button "Re-Attempt" at bounding box center [707, 108] width 82 height 25
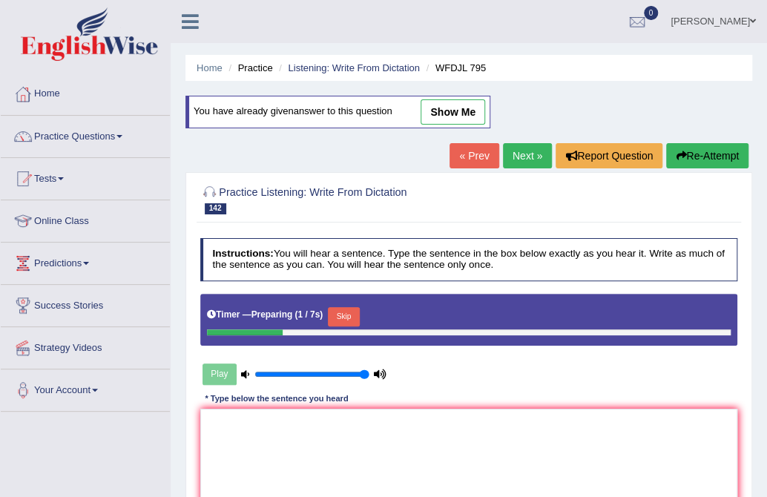
scroll to position [247, 0]
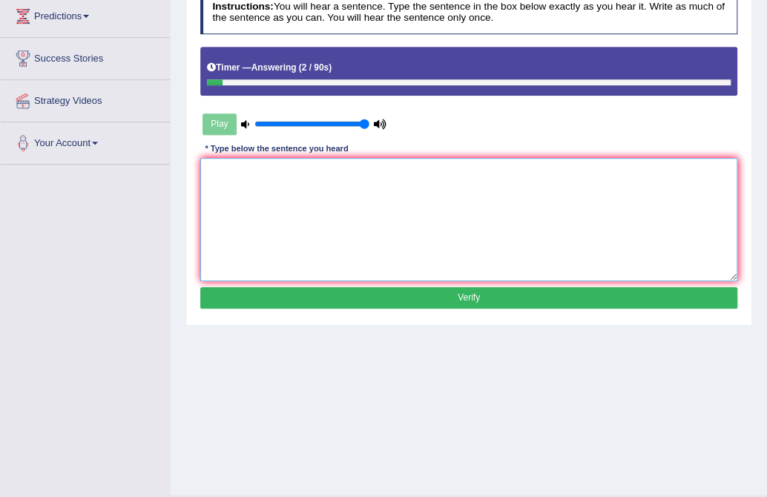
click at [336, 179] on textarea at bounding box center [469, 219] width 538 height 122
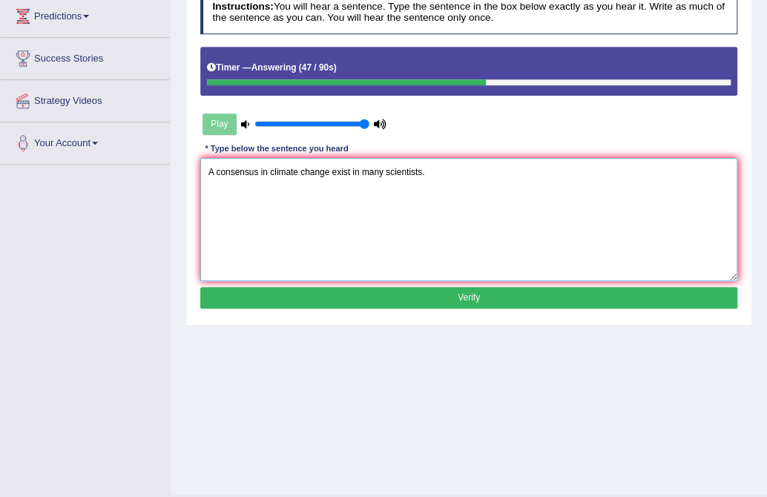
type textarea "A consensus in climate change exist in many scientists."
click at [359, 302] on button "Verify" at bounding box center [469, 298] width 538 height 22
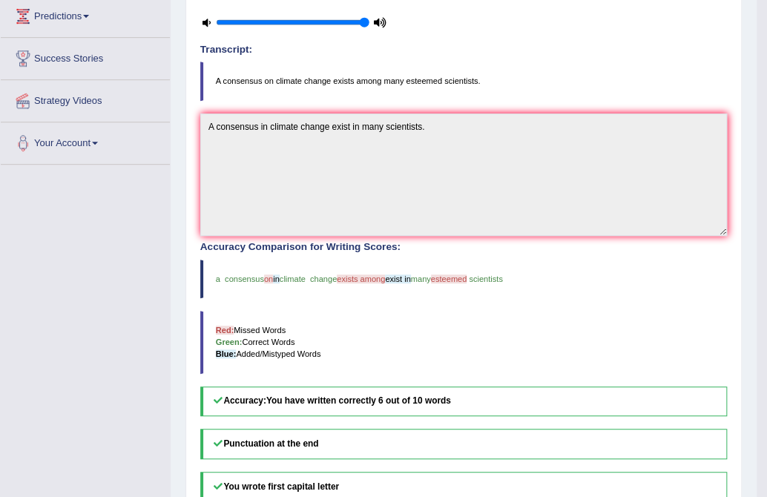
scroll to position [0, 0]
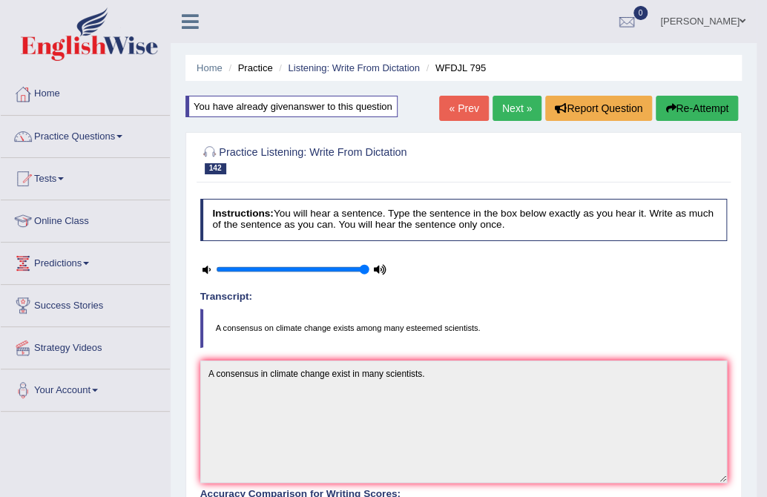
click at [501, 116] on link "Next »" at bounding box center [517, 108] width 49 height 25
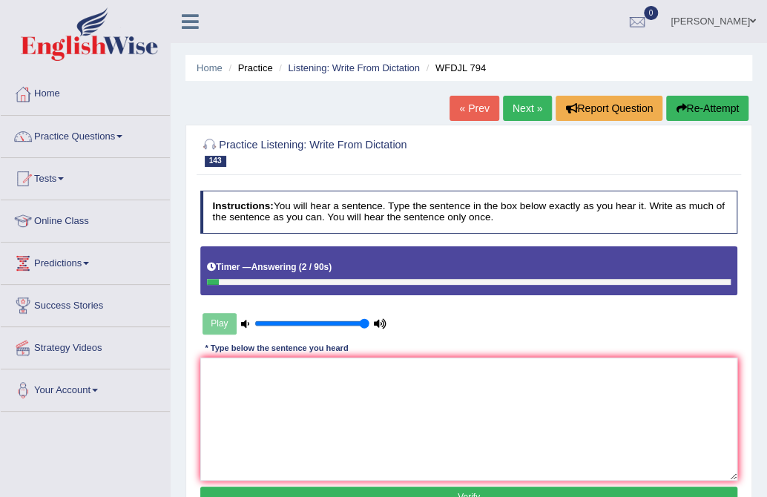
click at [723, 105] on button "Re-Attempt" at bounding box center [707, 108] width 82 height 25
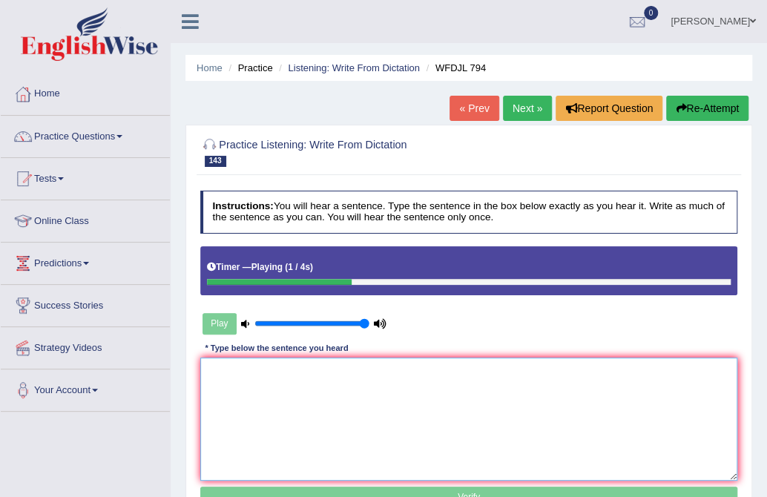
click at [315, 410] on textarea at bounding box center [469, 419] width 538 height 122
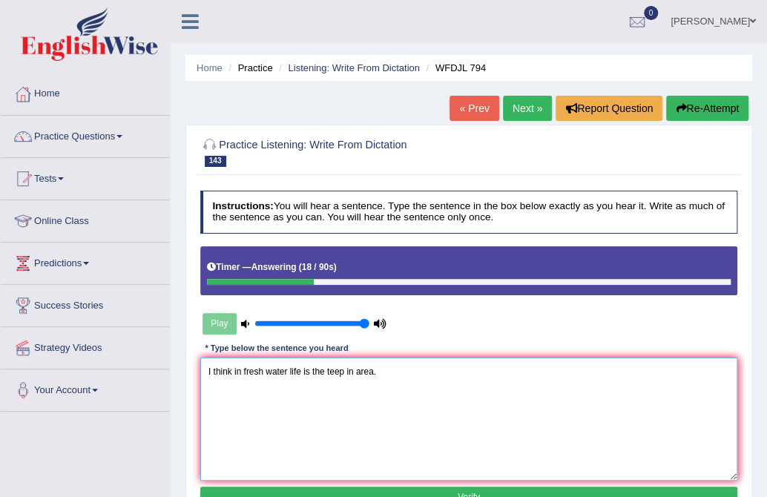
scroll to position [247, 0]
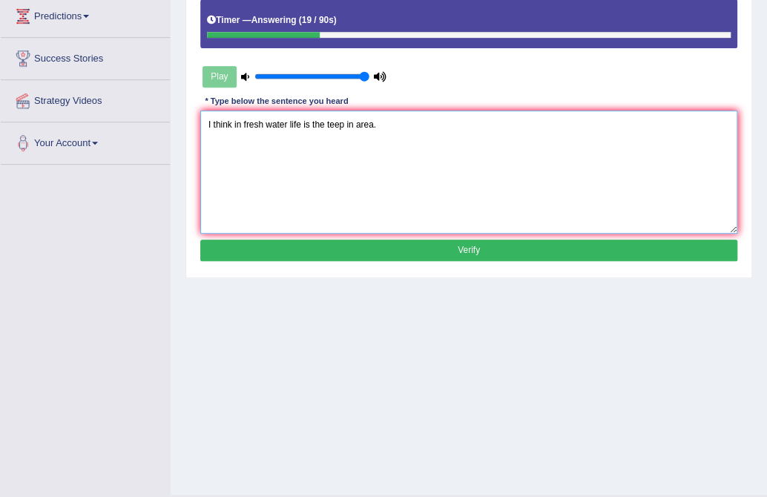
type textarea "I think in fresh water life is the teep in area."
drag, startPoint x: 347, startPoint y: 247, endPoint x: 335, endPoint y: 252, distance: 13.0
click at [335, 252] on button "Verify" at bounding box center [469, 251] width 538 height 22
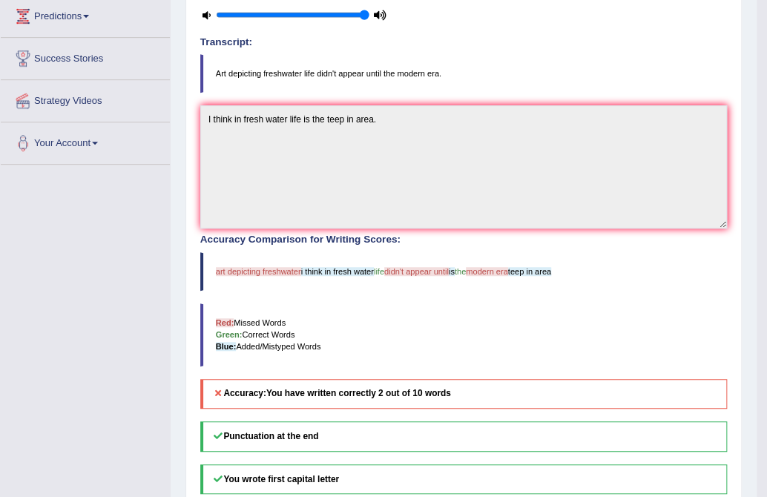
scroll to position [0, 0]
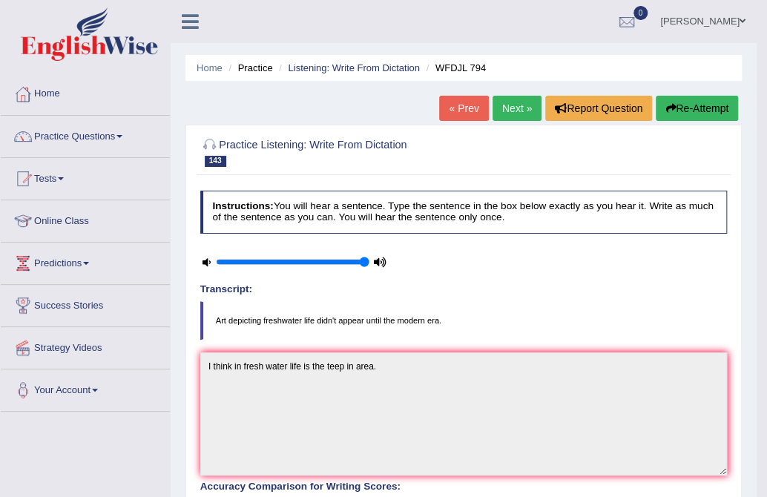
click at [703, 101] on button "Re-Attempt" at bounding box center [697, 108] width 82 height 25
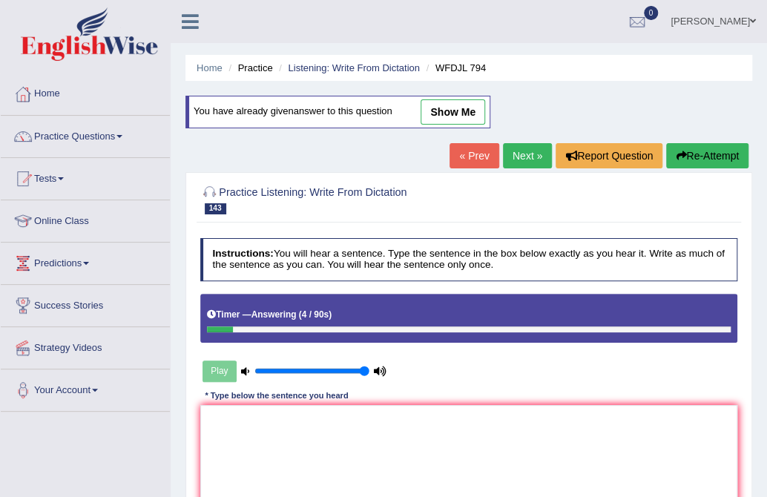
click at [519, 161] on link "Next »" at bounding box center [527, 155] width 49 height 25
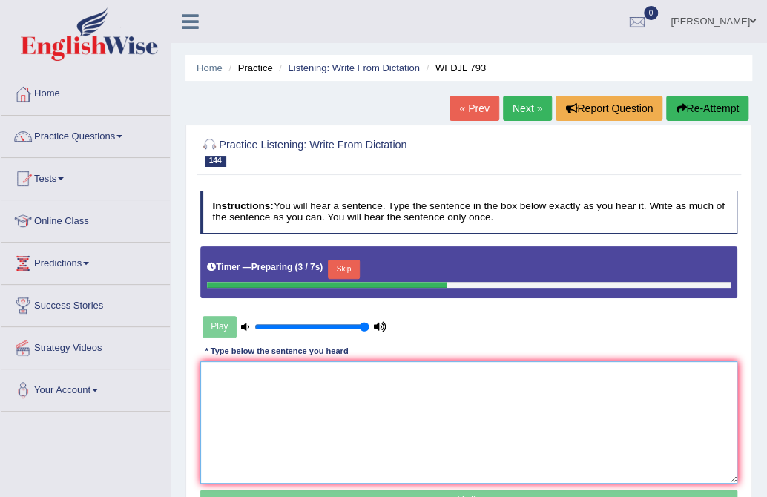
click at [430, 387] on textarea at bounding box center [469, 422] width 538 height 122
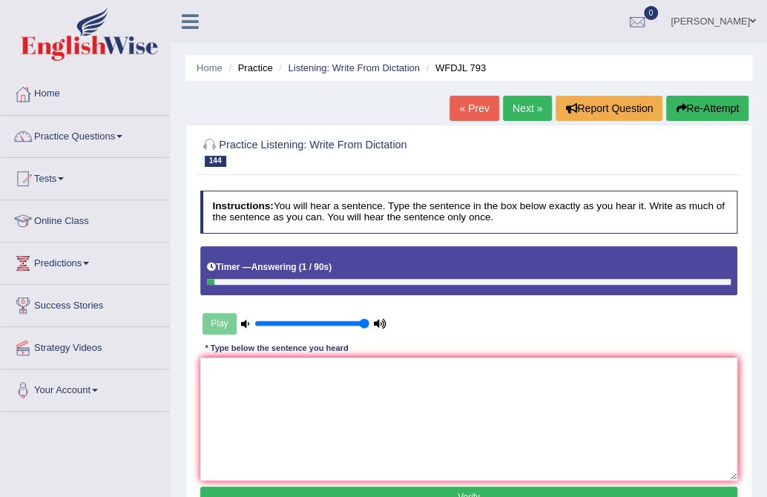
click at [717, 102] on button "Re-Attempt" at bounding box center [707, 108] width 82 height 25
click at [690, 103] on button "Re-Attempt" at bounding box center [707, 108] width 82 height 25
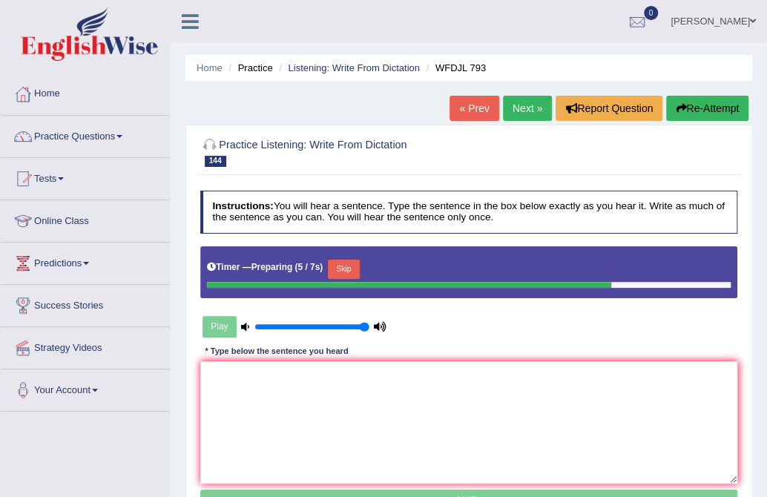
click at [399, 487] on div "Instructions: You will hear a sentence. Type the sentence in the box below exac…" at bounding box center [469, 353] width 544 height 337
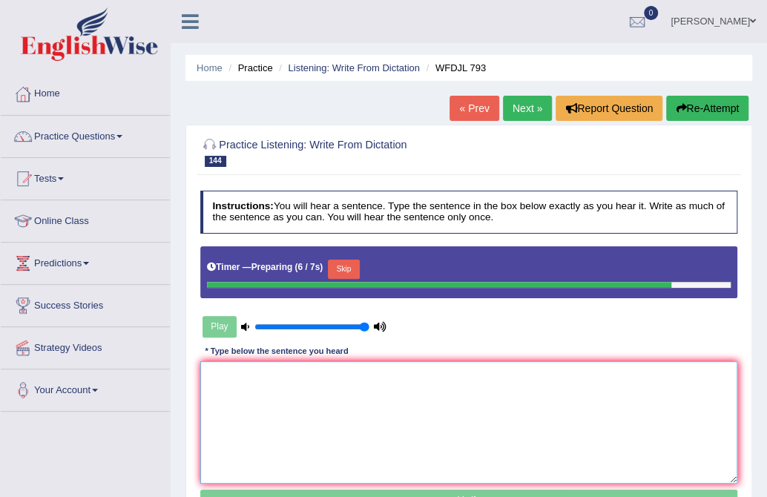
click at [359, 426] on textarea at bounding box center [469, 422] width 538 height 122
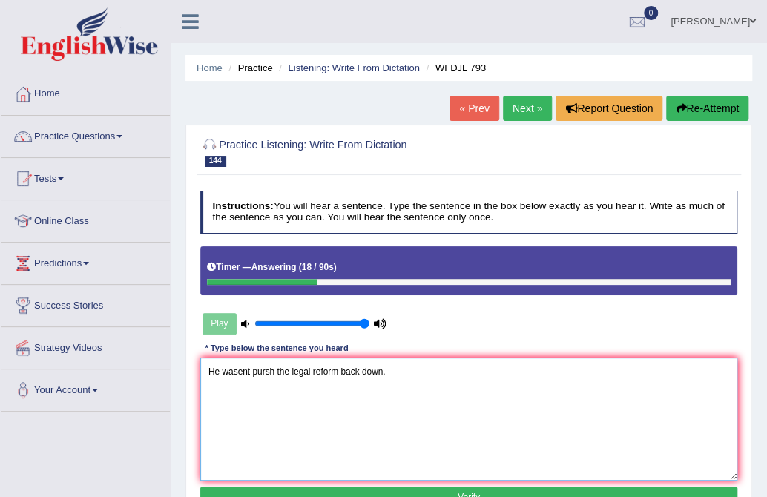
click at [237, 370] on textarea "He wasent pursh the legal reform back down." at bounding box center [469, 419] width 538 height 122
click at [246, 368] on textarea "He wasent pursh the legal reform back down." at bounding box center [469, 419] width 538 height 122
drag, startPoint x: 312, startPoint y: 364, endPoint x: 335, endPoint y: 384, distance: 29.9
click at [312, 364] on textarea "He wasen't pursh the legal reform back down." at bounding box center [469, 419] width 538 height 122
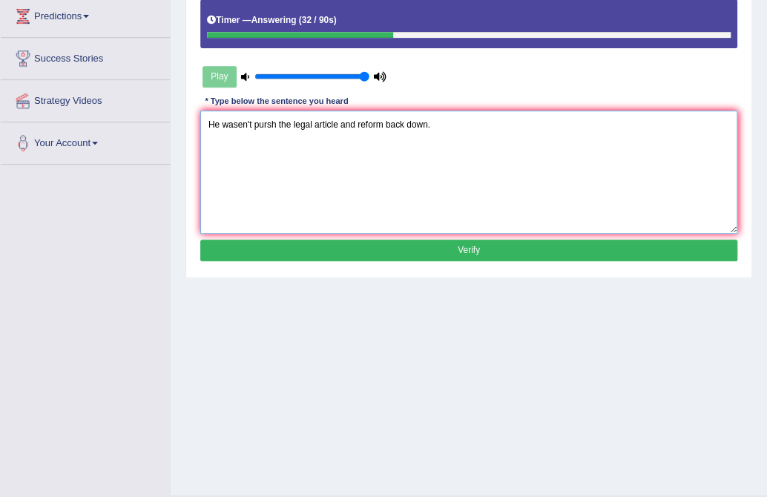
scroll to position [282, 0]
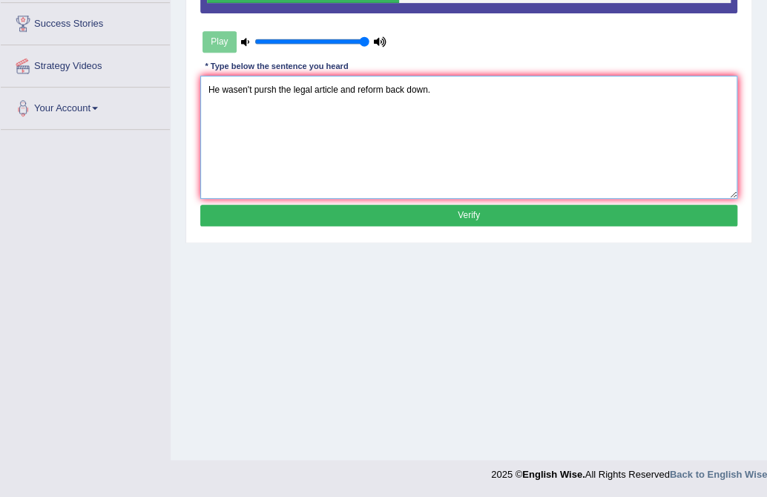
type textarea "He wasen't pursh the legal article and reform back down."
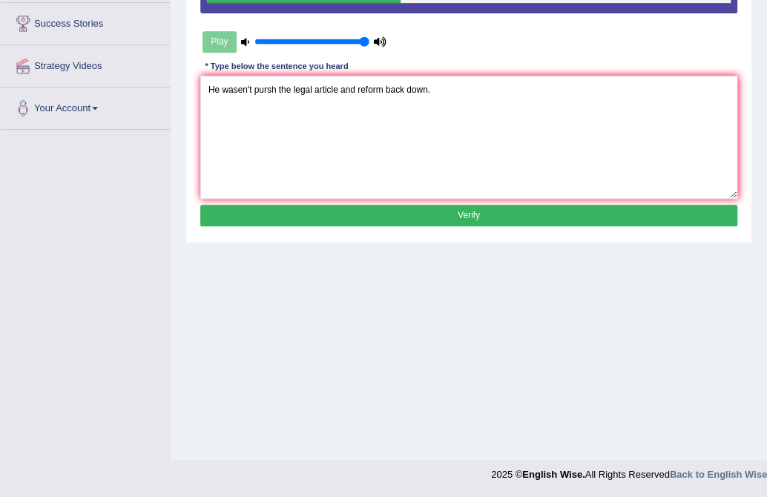
click at [445, 213] on button "Verify" at bounding box center [469, 216] width 538 height 22
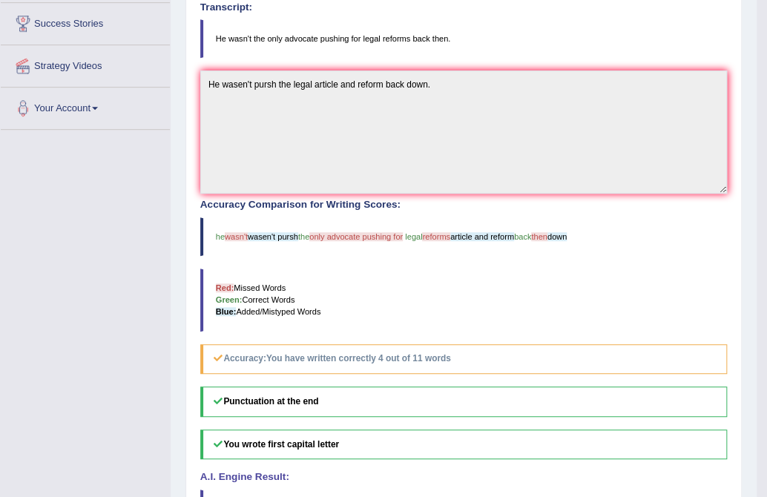
scroll to position [0, 0]
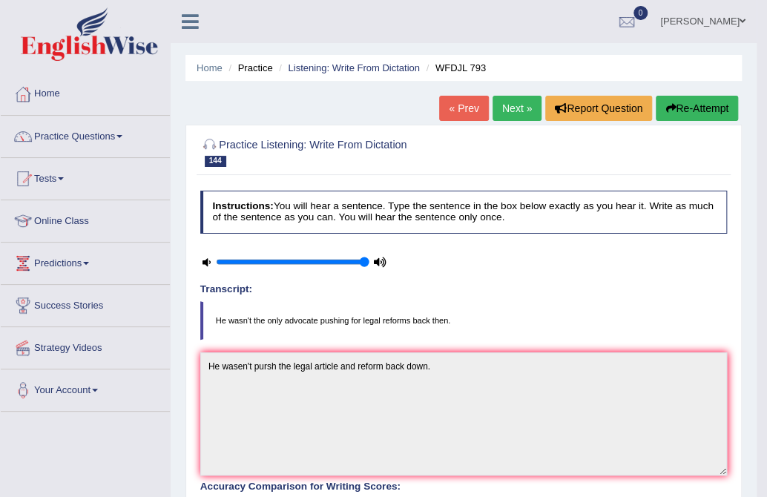
click at [521, 113] on link "Next »" at bounding box center [517, 108] width 49 height 25
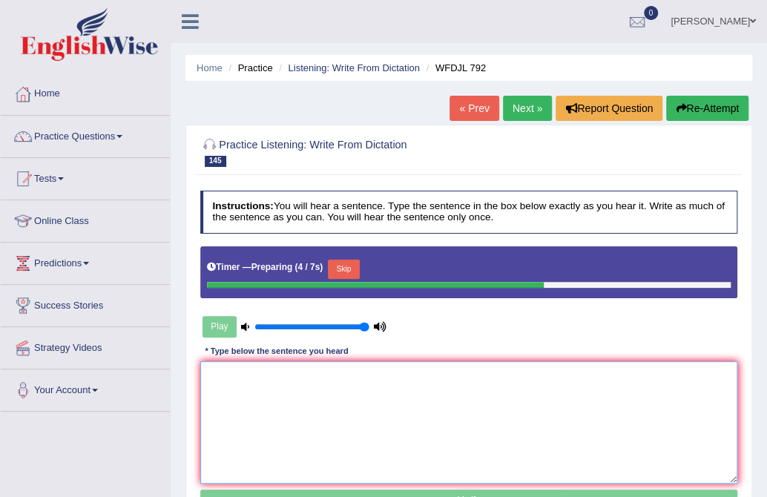
click at [355, 375] on textarea at bounding box center [469, 422] width 538 height 122
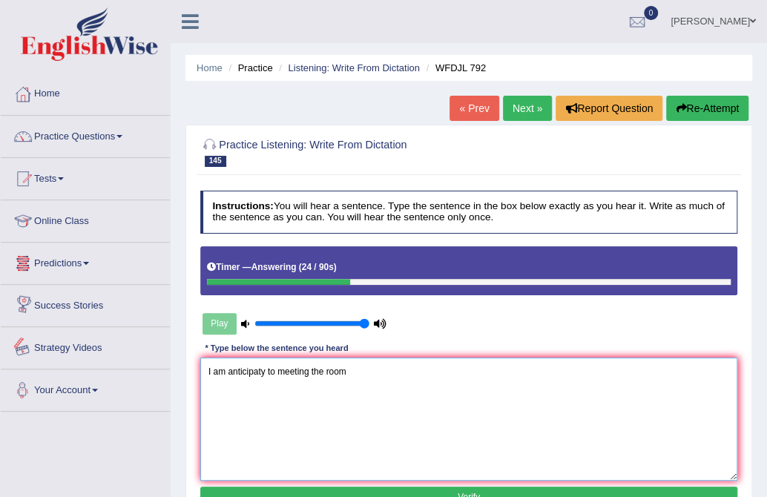
scroll to position [247, 0]
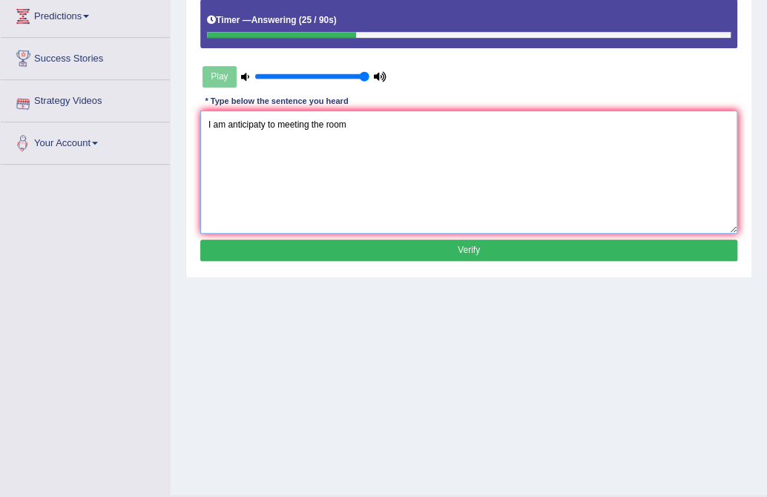
type textarea "I am anticipaty to meeting the room"
click at [435, 251] on button "Verify" at bounding box center [469, 251] width 538 height 22
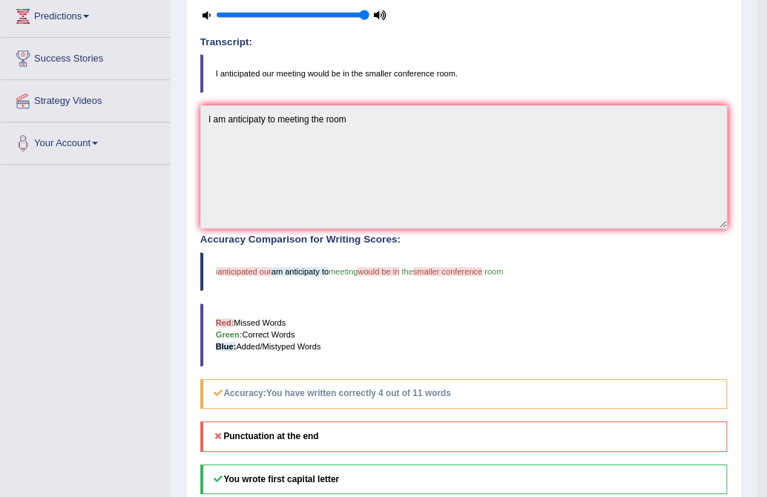
scroll to position [0, 0]
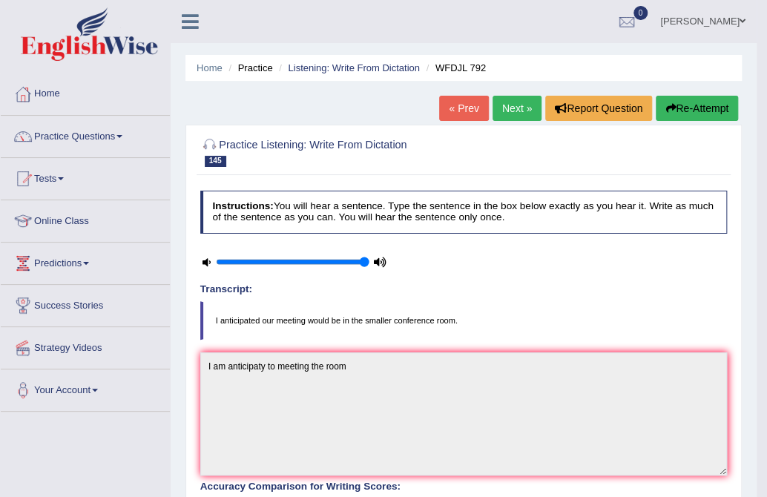
click at [498, 99] on link "Next »" at bounding box center [517, 108] width 49 height 25
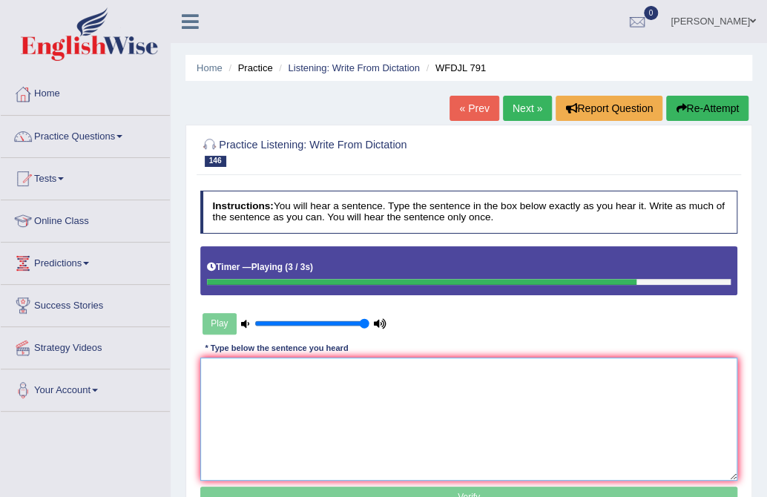
drag, startPoint x: 395, startPoint y: 405, endPoint x: 366, endPoint y: 395, distance: 30.7
click at [392, 407] on textarea at bounding box center [469, 419] width 538 height 122
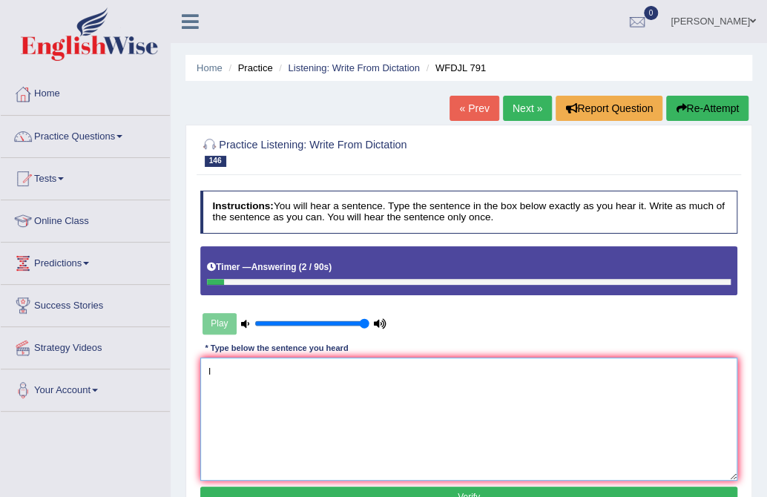
type textarea "I"
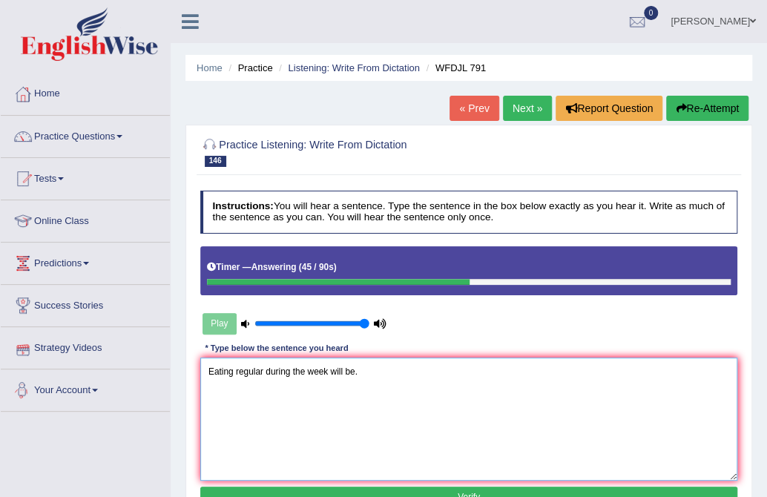
scroll to position [247, 0]
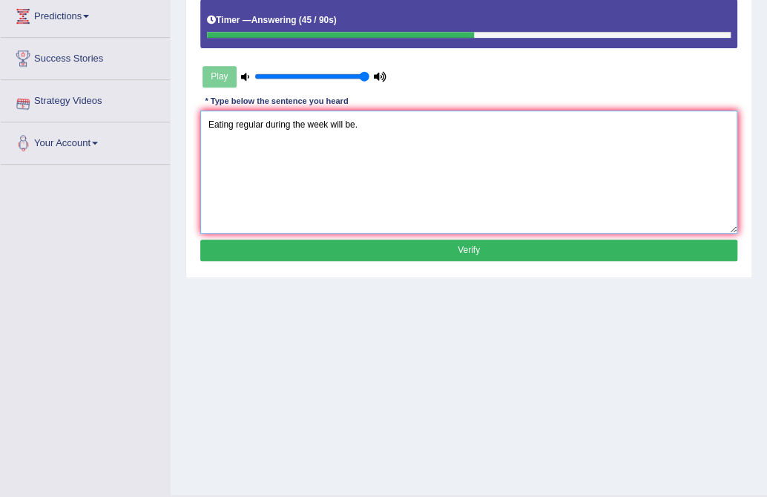
type textarea "Eating regular during the week will be."
click at [537, 240] on button "Verify" at bounding box center [469, 251] width 538 height 22
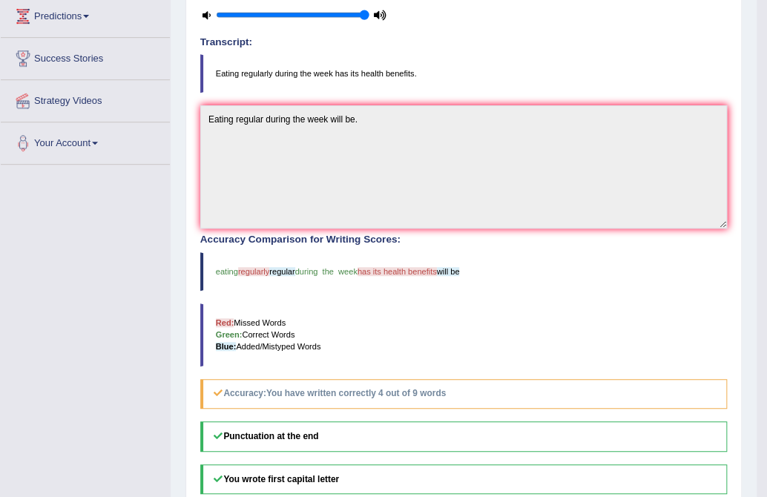
scroll to position [0, 0]
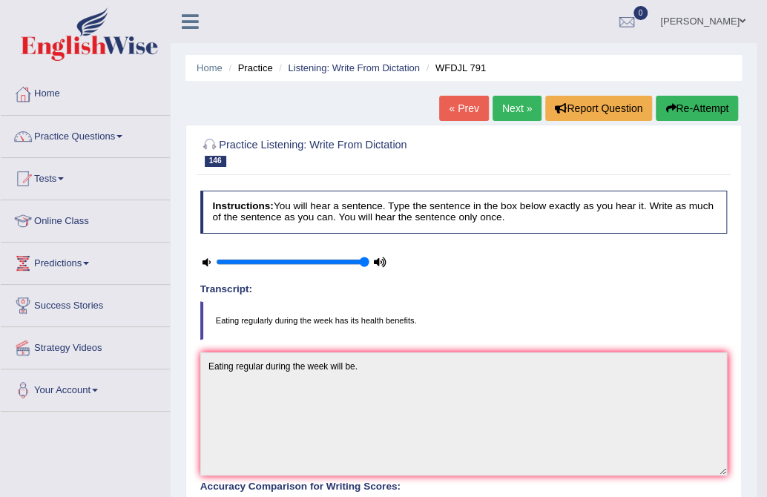
drag, startPoint x: 522, startPoint y: 108, endPoint x: 452, endPoint y: 198, distance: 114.1
click at [521, 109] on link "Next »" at bounding box center [517, 108] width 49 height 25
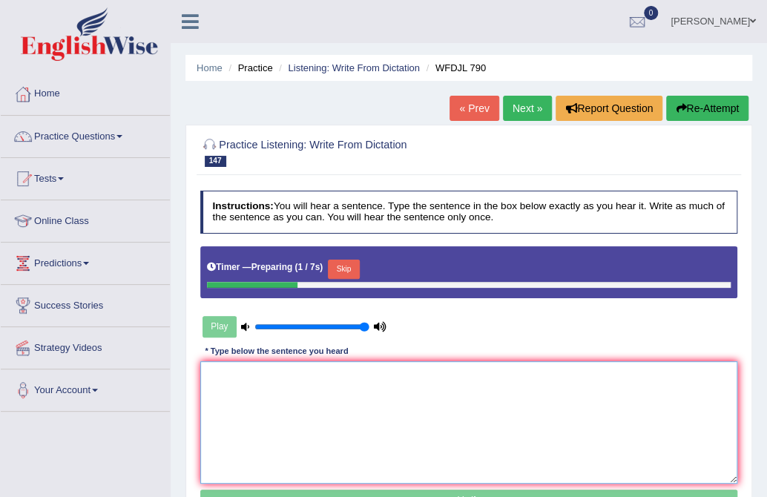
click at [683, 386] on textarea at bounding box center [469, 422] width 538 height 122
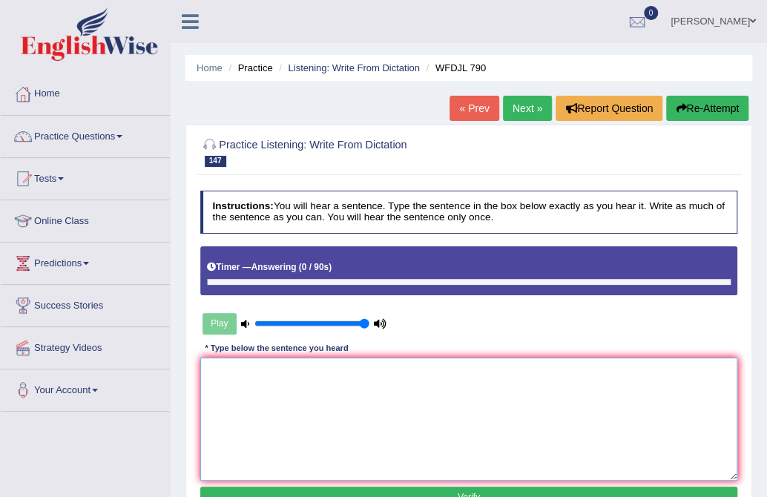
click at [275, 418] on textarea at bounding box center [469, 419] width 538 height 122
click at [257, 368] on textarea "Always sens the true rules" at bounding box center [469, 419] width 538 height 122
click at [355, 374] on textarea "Always send sent the true rules" at bounding box center [469, 419] width 538 height 122
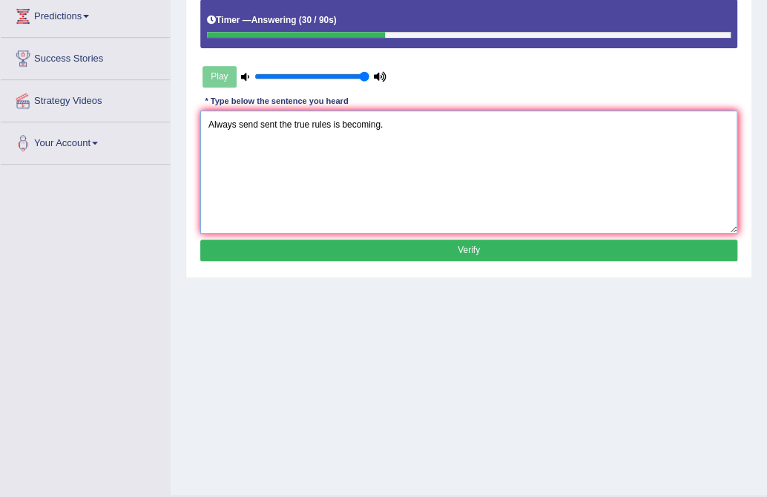
type textarea "Always send sent the true rules is becoming."
click at [344, 252] on button "Verify" at bounding box center [469, 251] width 538 height 22
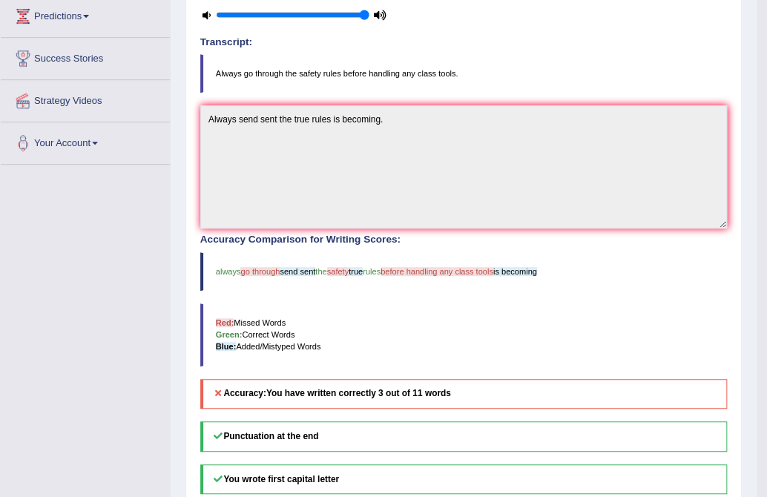
scroll to position [0, 0]
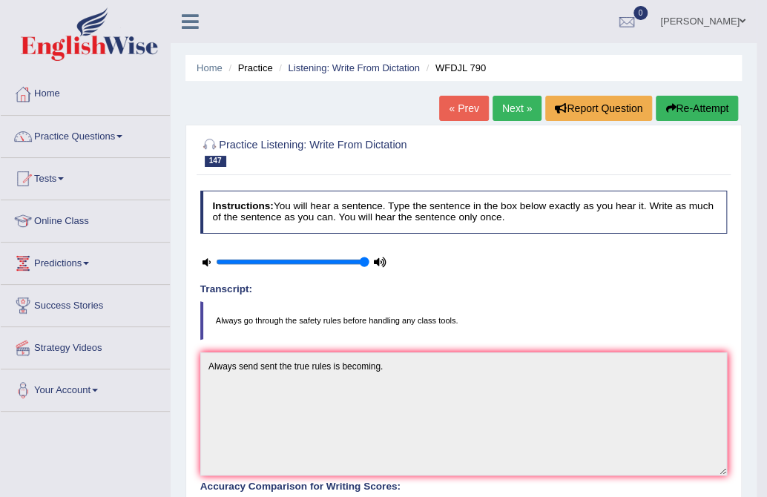
drag, startPoint x: 258, startPoint y: 315, endPoint x: 278, endPoint y: 317, distance: 20.2
click at [278, 317] on blockquote "Always go through the safety rules before handling any class tools." at bounding box center [463, 320] width 527 height 39
click at [524, 109] on link "Next »" at bounding box center [517, 108] width 49 height 25
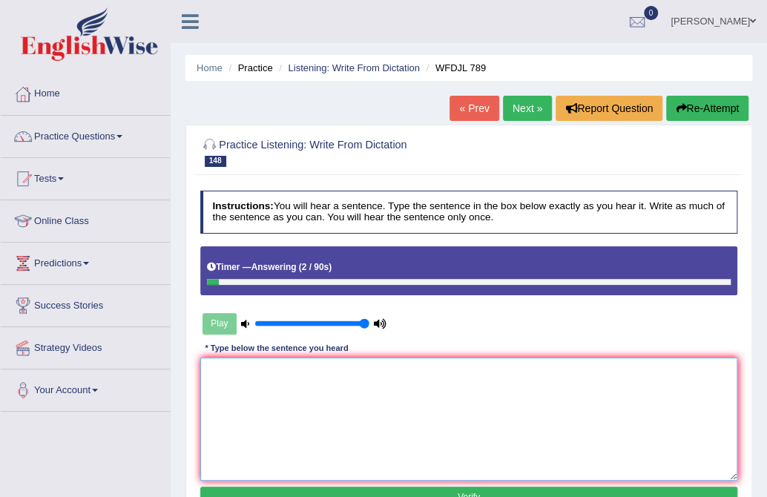
click at [289, 431] on textarea at bounding box center [469, 419] width 538 height 122
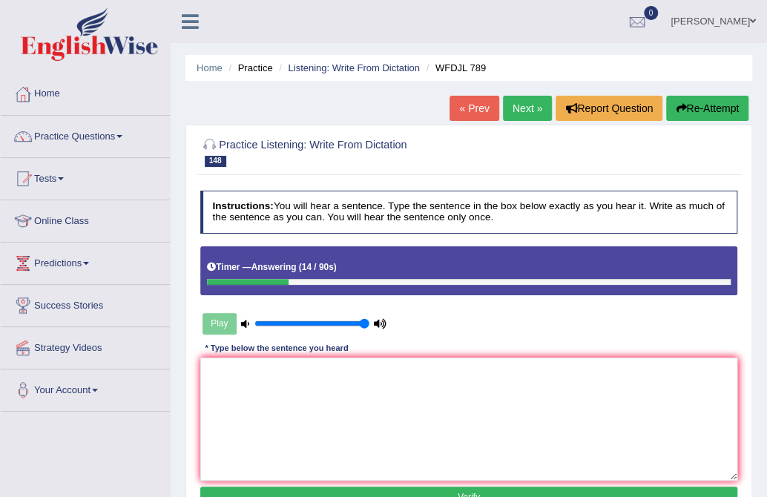
click at [686, 111] on button "Re-Attempt" at bounding box center [707, 108] width 82 height 25
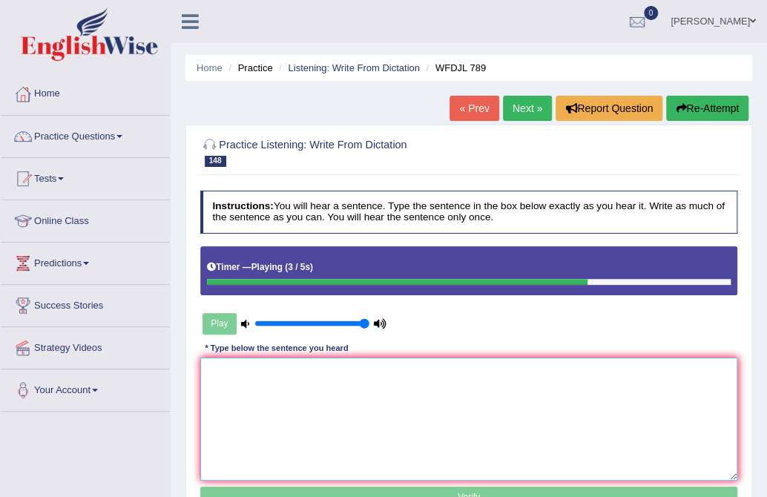
drag, startPoint x: 337, startPoint y: 412, endPoint x: 333, endPoint y: 406, distance: 7.6
click at [335, 412] on textarea at bounding box center [469, 419] width 538 height 122
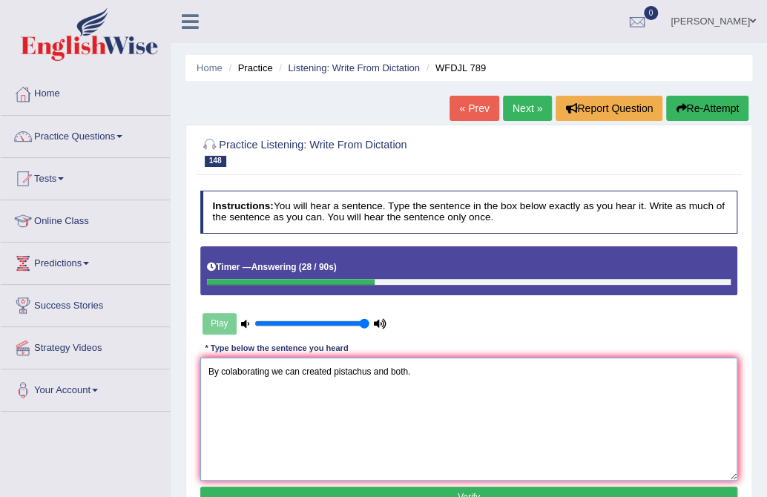
scroll to position [247, 0]
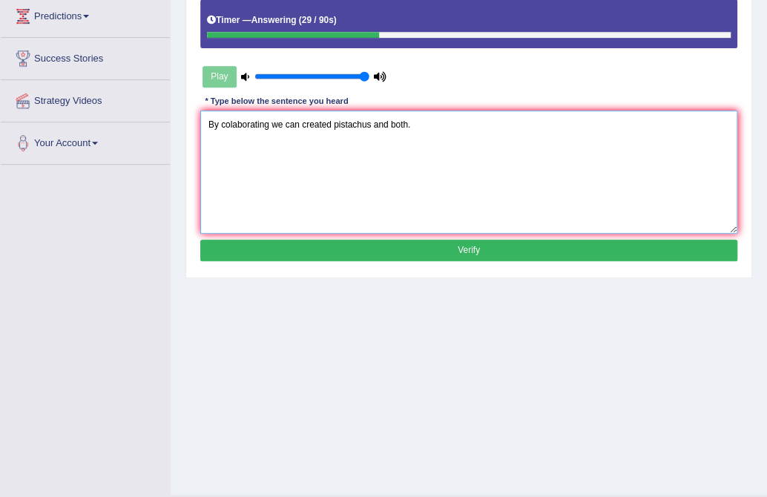
type textarea "By colaborating we can created pistachus and both."
click at [476, 252] on button "Verify" at bounding box center [469, 251] width 538 height 22
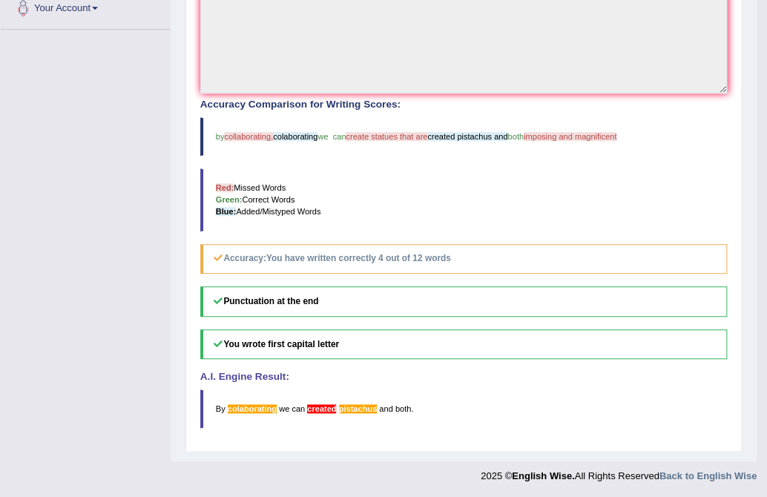
scroll to position [0, 0]
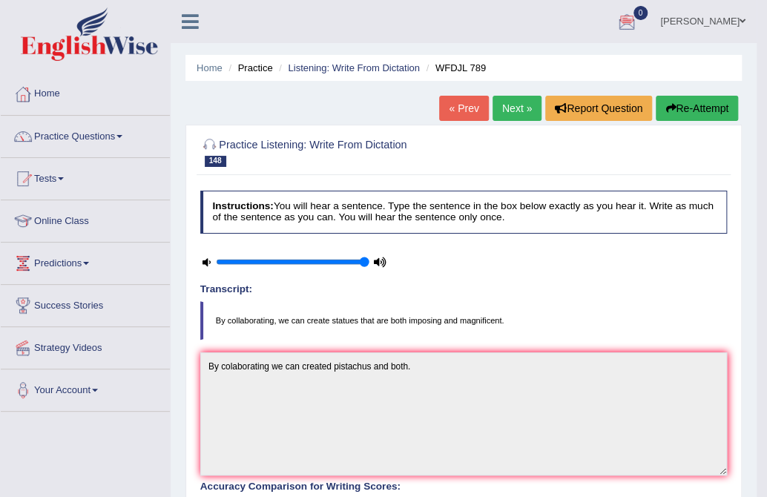
click at [497, 105] on link "Next »" at bounding box center [517, 108] width 49 height 25
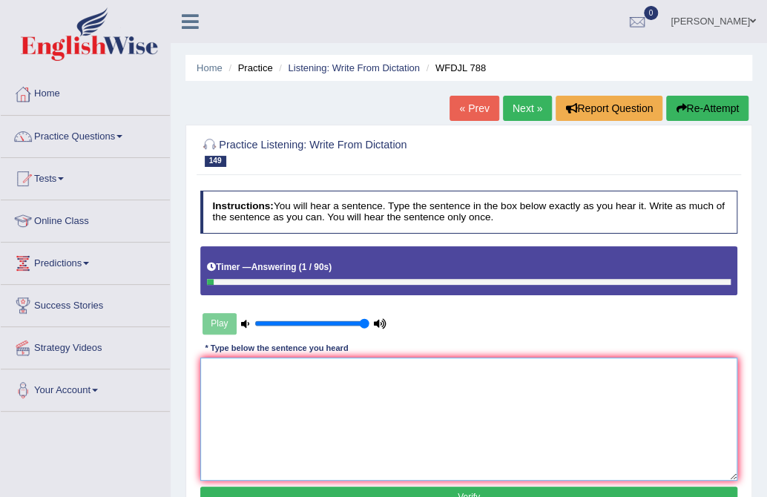
click at [526, 403] on textarea at bounding box center [469, 419] width 538 height 122
click at [230, 370] on textarea "So all the integrate into the new one." at bounding box center [469, 419] width 538 height 122
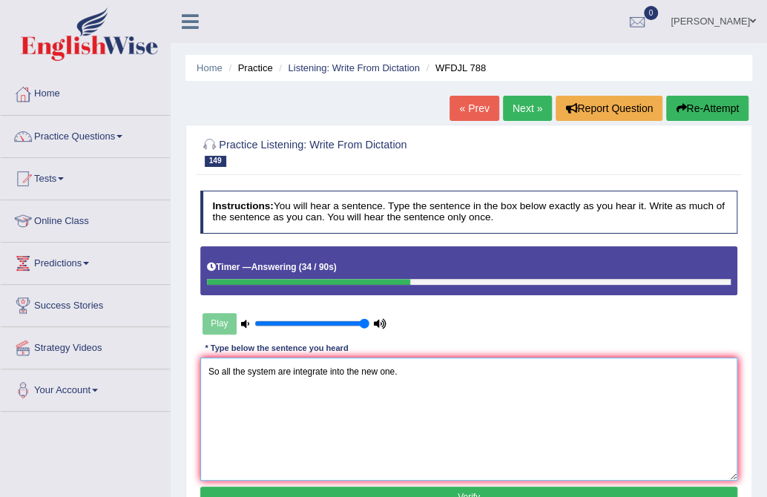
click at [249, 365] on textarea "So all the system are integrate into the new one." at bounding box center [469, 419] width 538 height 122
click at [292, 368] on textarea "So all the new system are integrate into the new one." at bounding box center [469, 419] width 538 height 122
click at [349, 370] on textarea "So all the new systems are integrate into the new one." at bounding box center [469, 419] width 538 height 122
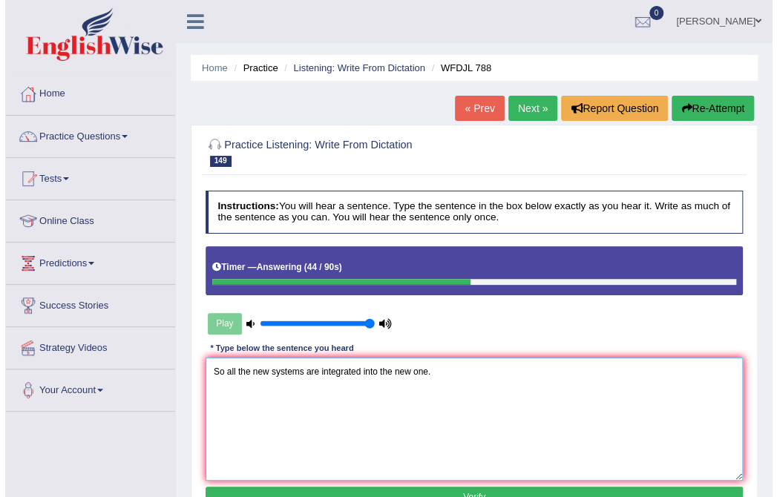
scroll to position [247, 0]
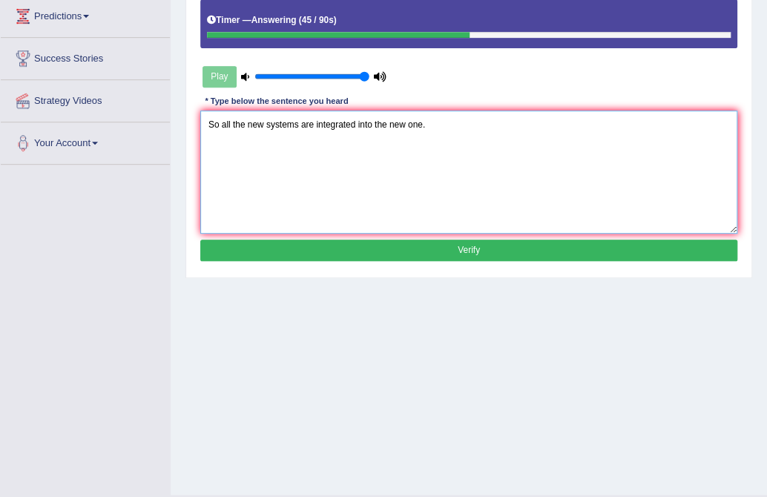
type textarea "So all the new systems are integrated into the new one."
click at [412, 246] on button "Verify" at bounding box center [469, 251] width 538 height 22
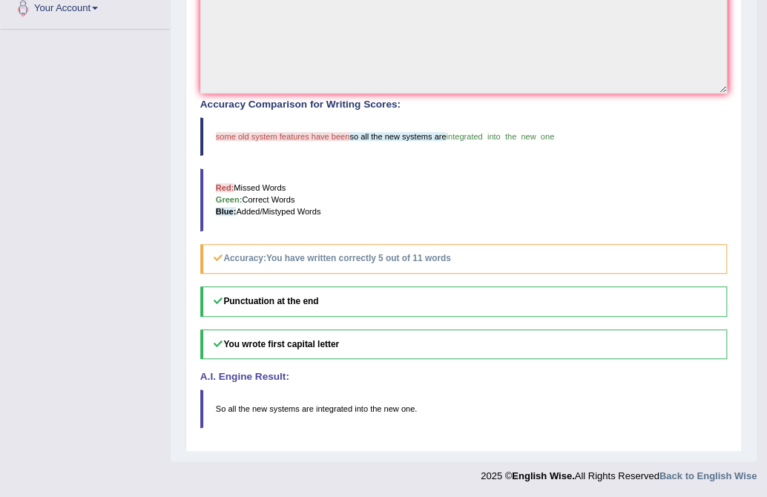
scroll to position [0, 0]
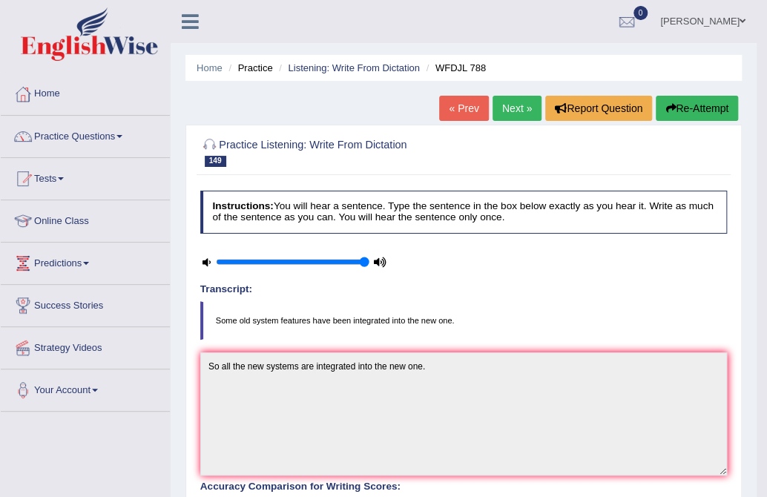
click at [494, 115] on link "Next »" at bounding box center [517, 108] width 49 height 25
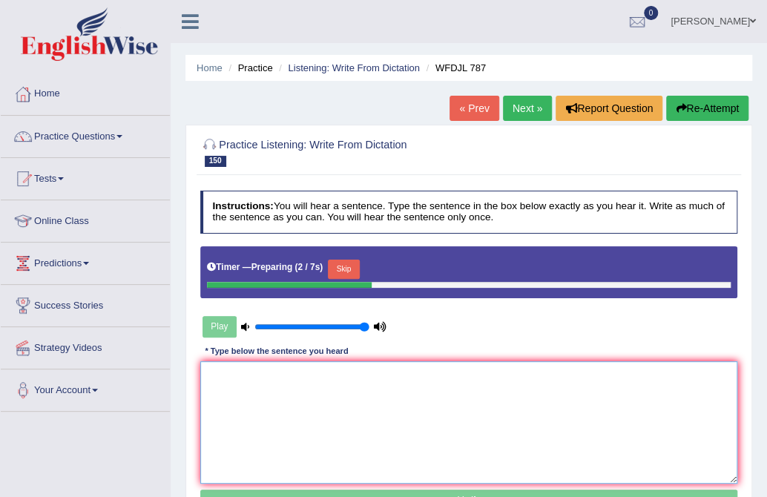
click at [387, 381] on textarea at bounding box center [469, 422] width 538 height 122
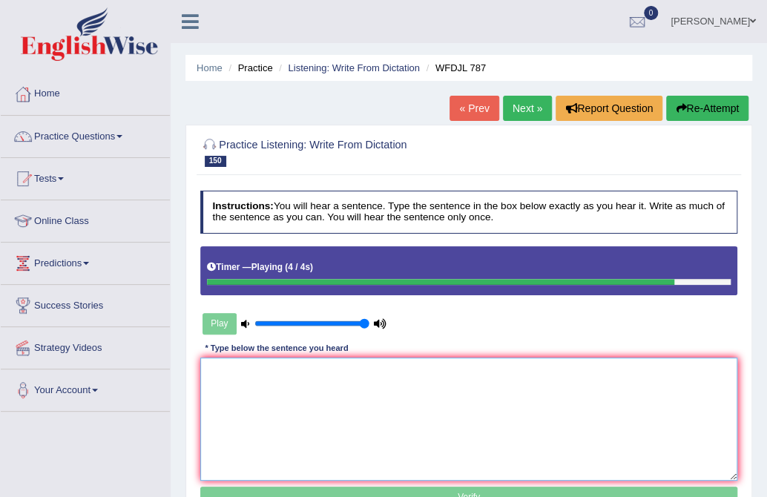
click at [387, 385] on textarea at bounding box center [469, 419] width 538 height 122
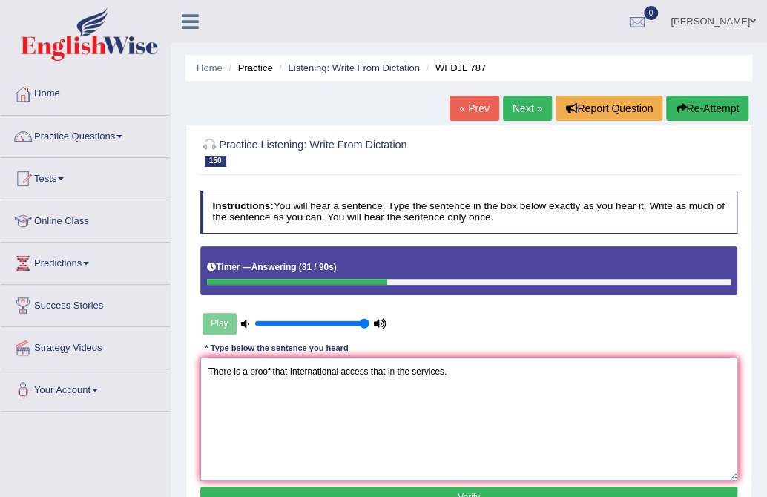
click at [292, 369] on textarea "There is a proof that International access that in the services." at bounding box center [469, 419] width 538 height 122
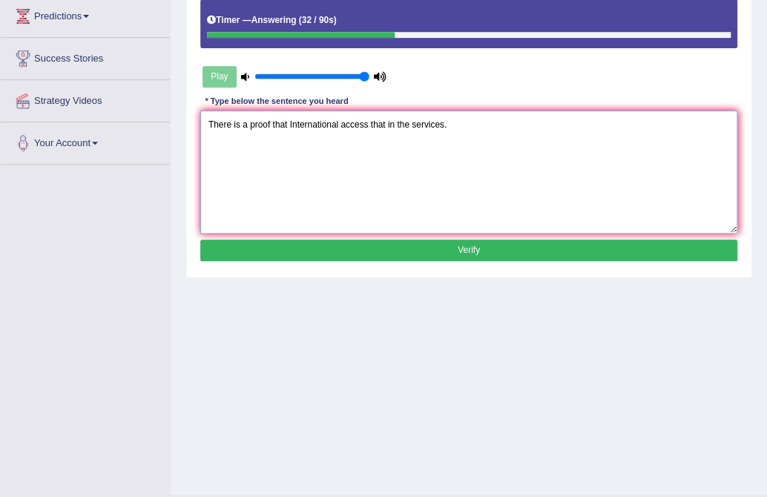
type textarea "There is a proof that International access that in the services."
click at [320, 254] on button "Verify" at bounding box center [469, 251] width 538 height 22
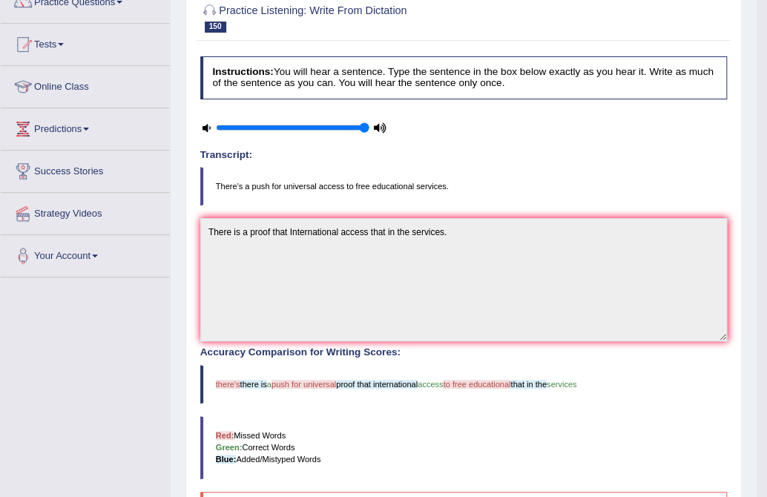
scroll to position [0, 0]
